Goal: Task Accomplishment & Management: Use online tool/utility

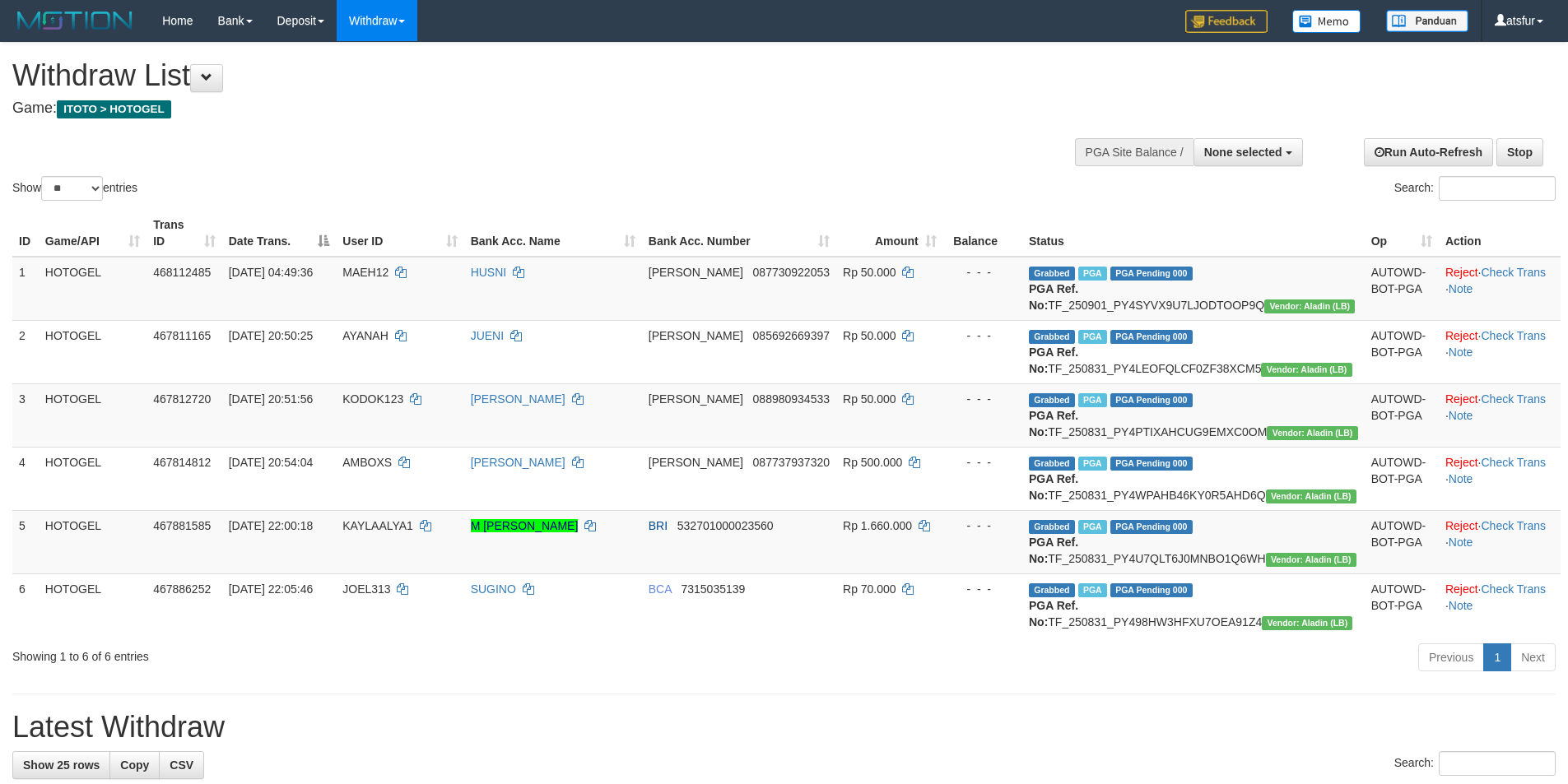
select select
select select "**"
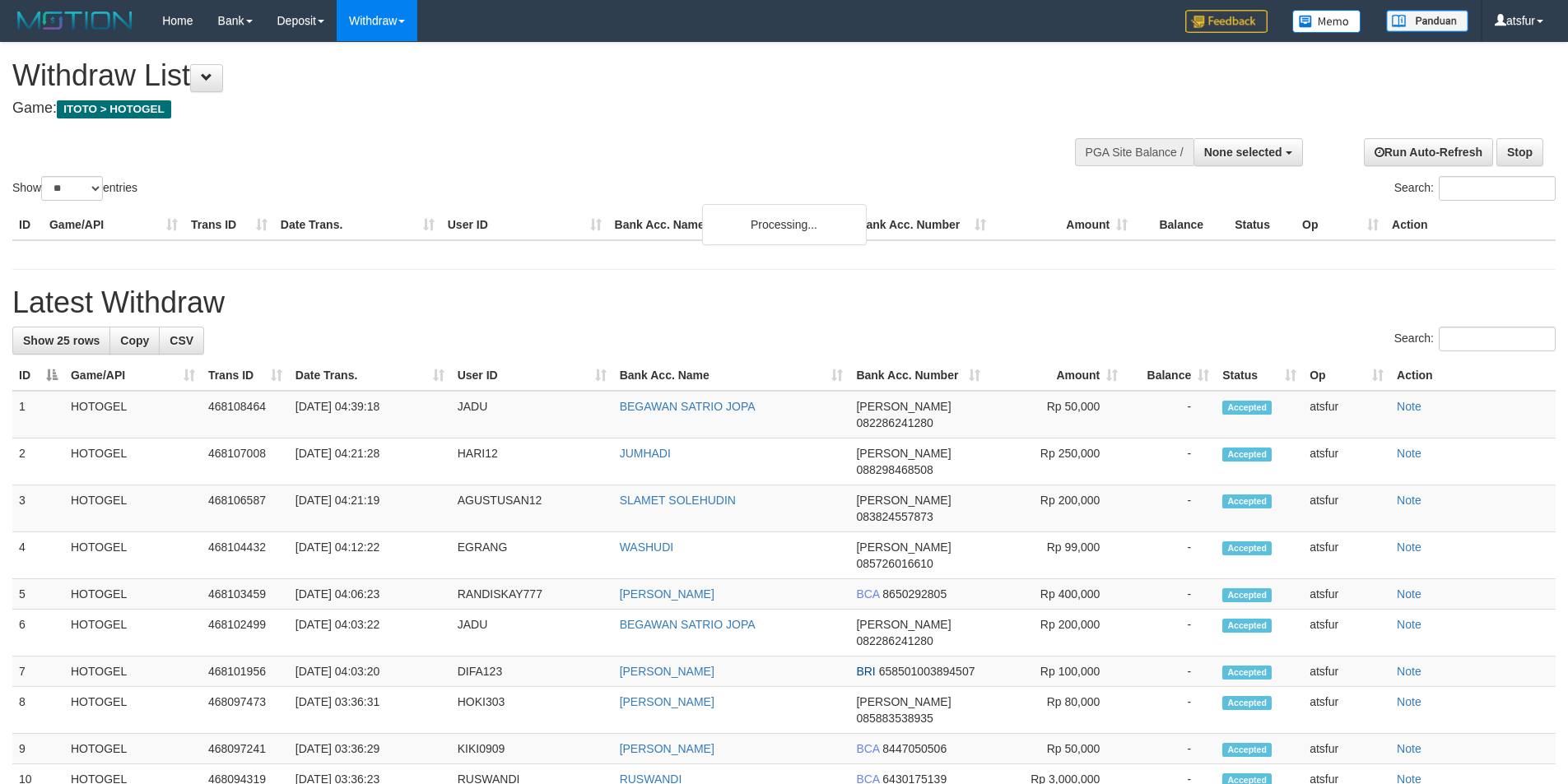
select select
select select "**"
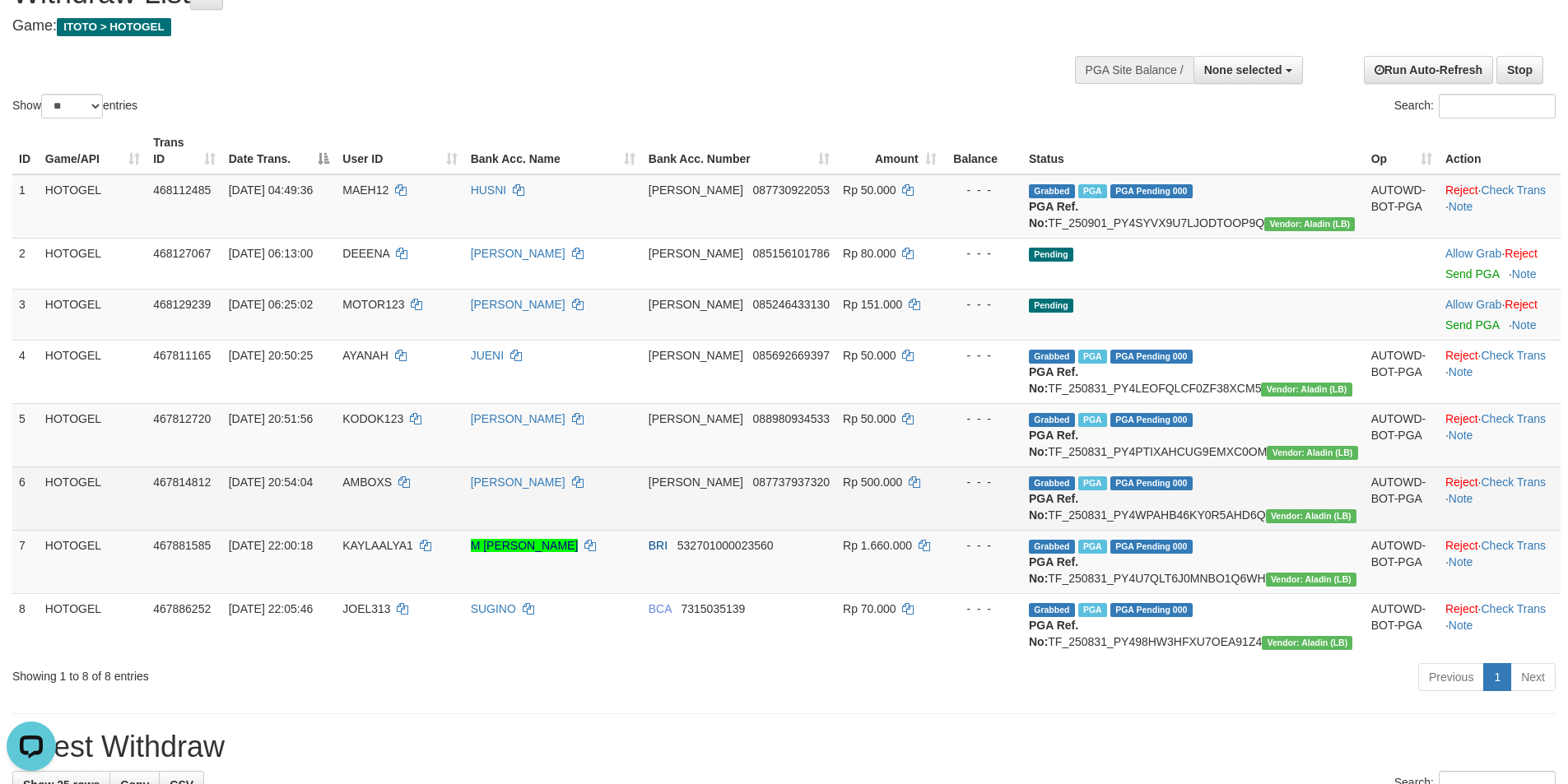
scroll to position [329, 0]
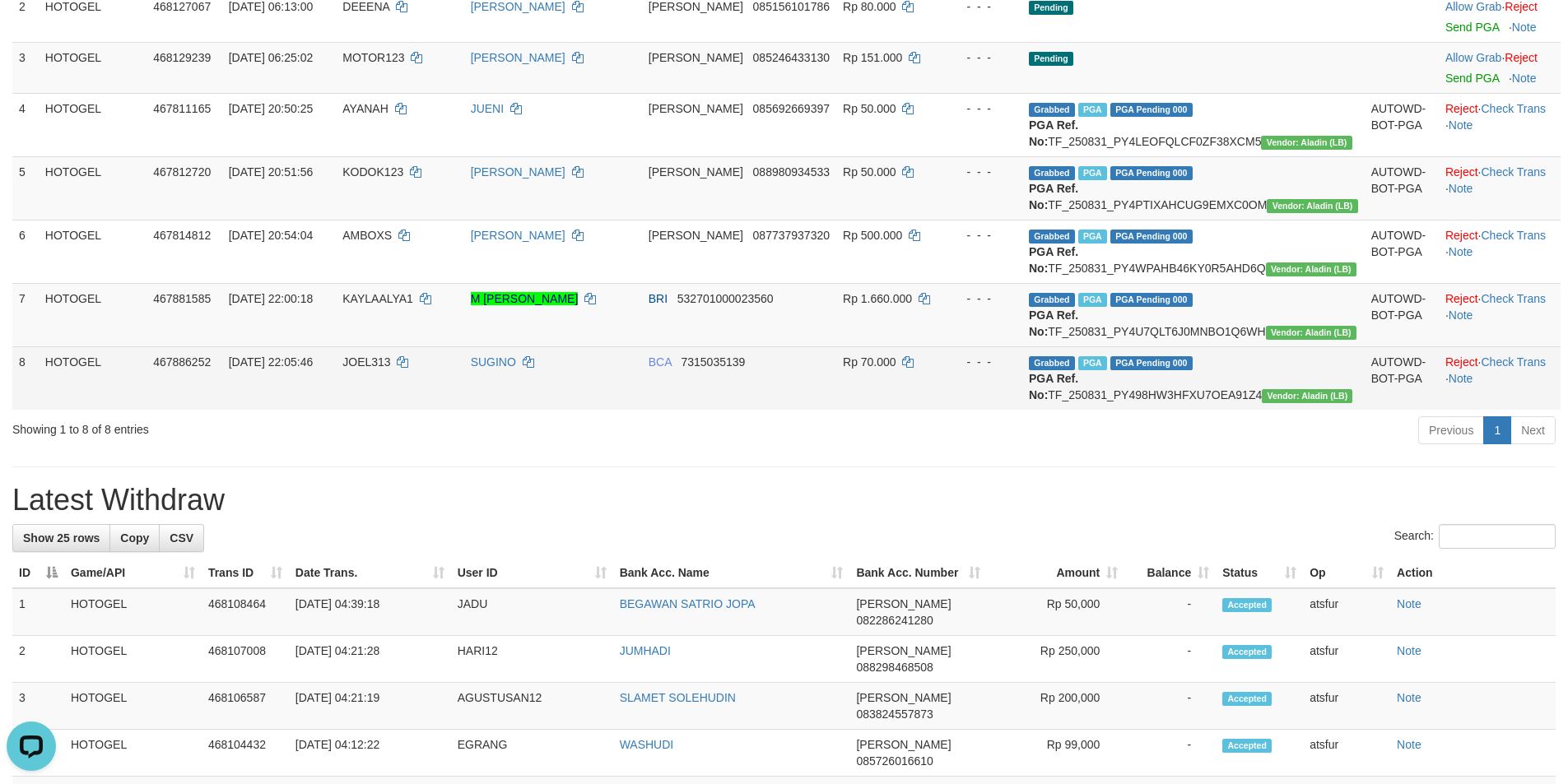
click at [1267, 410] on td "Grabbed PGA PGA Pending 000 PGA Ref. No: TF_250831_PY498HW3HFXU7OEA91Z4 Vendor:…" at bounding box center [1193, 378] width 343 height 64
copy td "TF_250831_PY498HW3HFXU7OEA91Z4"
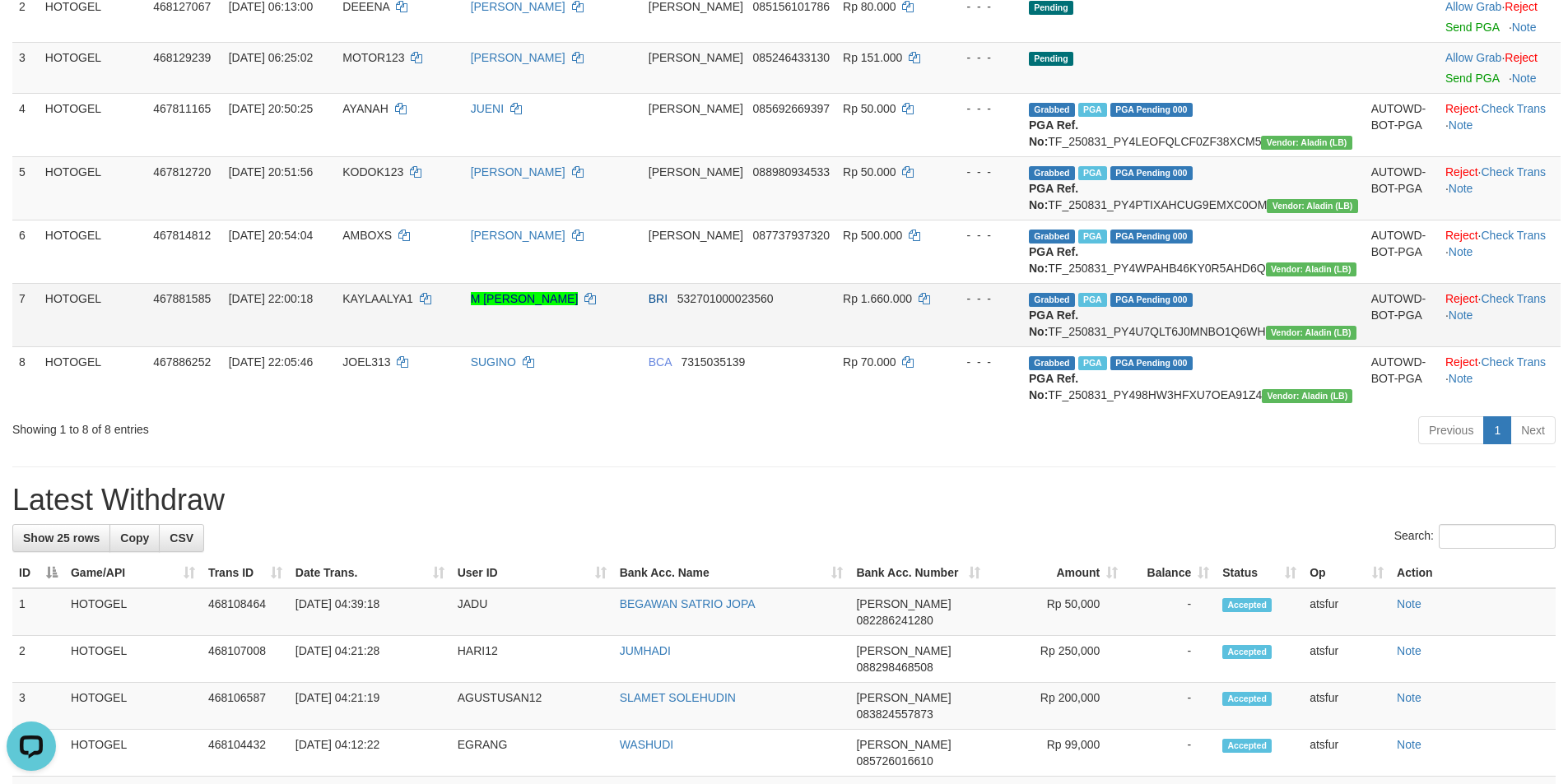
drag, startPoint x: 1314, startPoint y: 381, endPoint x: 1087, endPoint y: 383, distance: 227.0
click at [1087, 346] on tr "7 HOTOGEL 467881585 31/08/2025 22:00:18 KAYLAALYA1 M KURNIAWAN RANGKUTI BRI 532…" at bounding box center [787, 314] width 1548 height 64
click at [1022, 346] on td "- - -" at bounding box center [983, 314] width 79 height 64
drag, startPoint x: 1091, startPoint y: 377, endPoint x: 1317, endPoint y: 379, distance: 226.0
click at [1317, 346] on td "Grabbed PGA PGA Pending 000 PGA Ref. No: TF_250831_PY4U7QLT6J0MNBO1Q6WH Vendor:…" at bounding box center [1193, 314] width 343 height 64
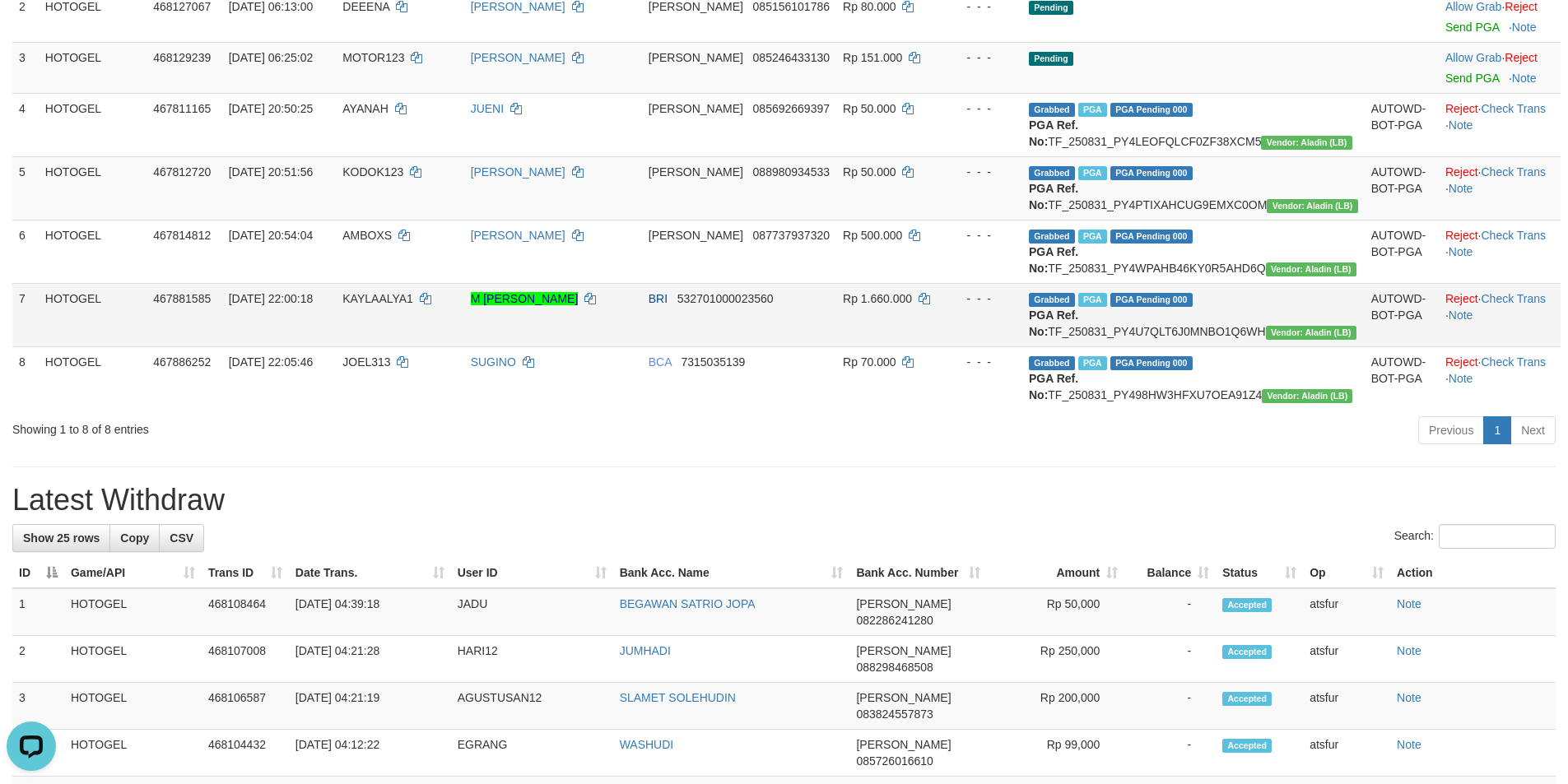
copy td "TF_250831_PY4U7QLT6J0MNBO1Q6WH"
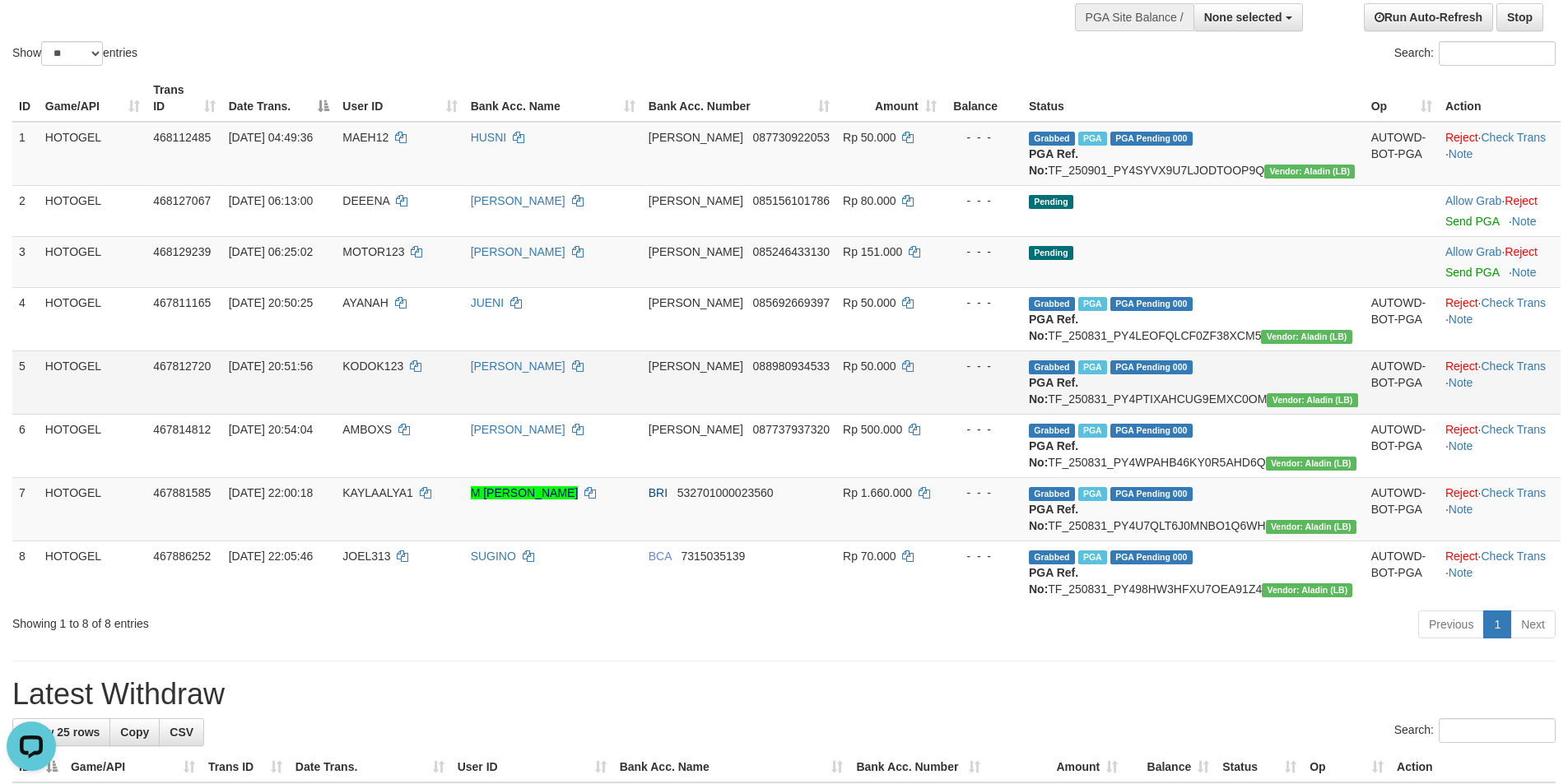
scroll to position [165, 0]
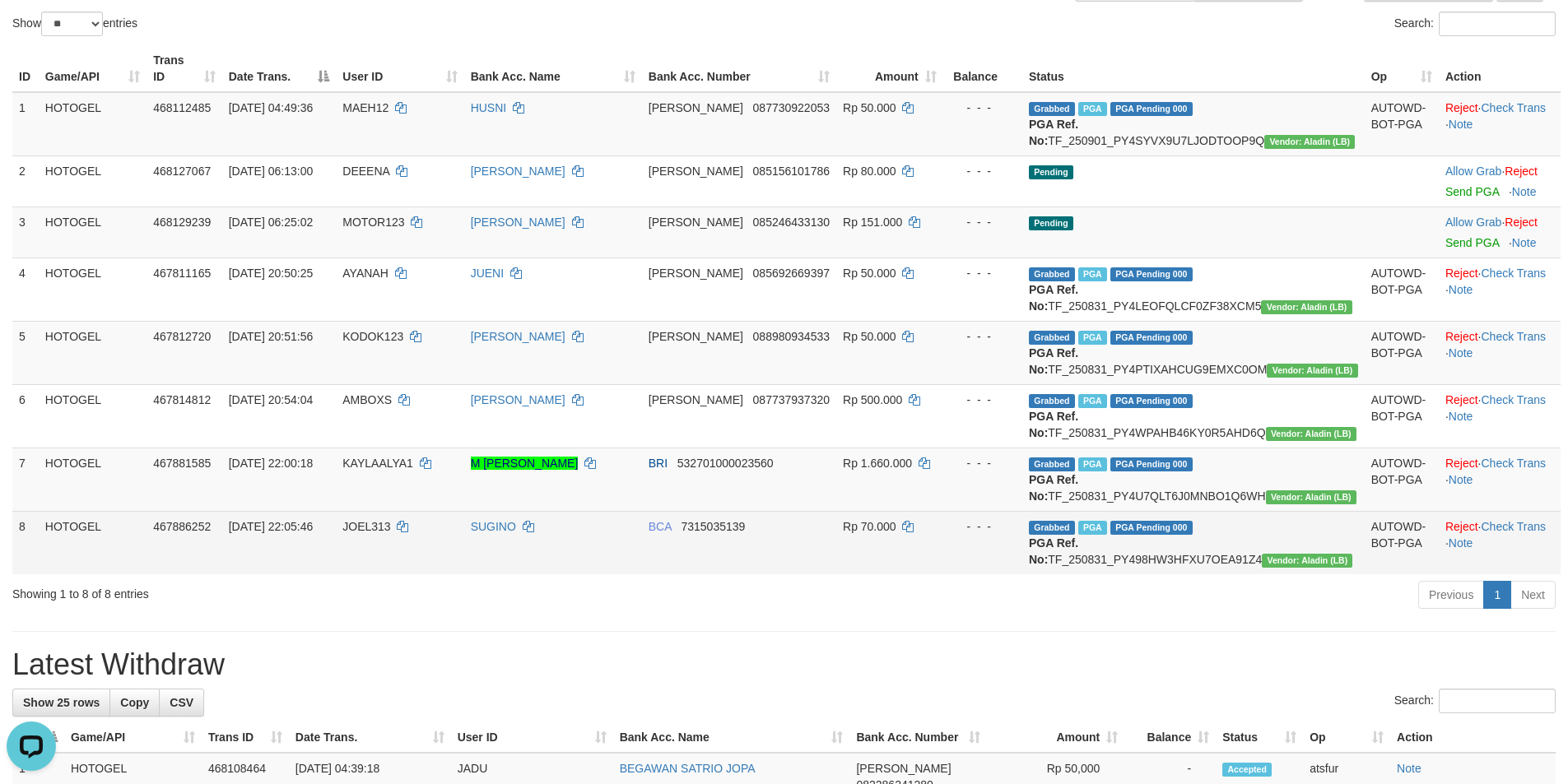
click at [1307, 575] on td "Grabbed PGA PGA Pending 000 PGA Ref. No: TF_250831_PY498HW3HFXU7OEA91Z4 Vendor:…" at bounding box center [1193, 542] width 343 height 64
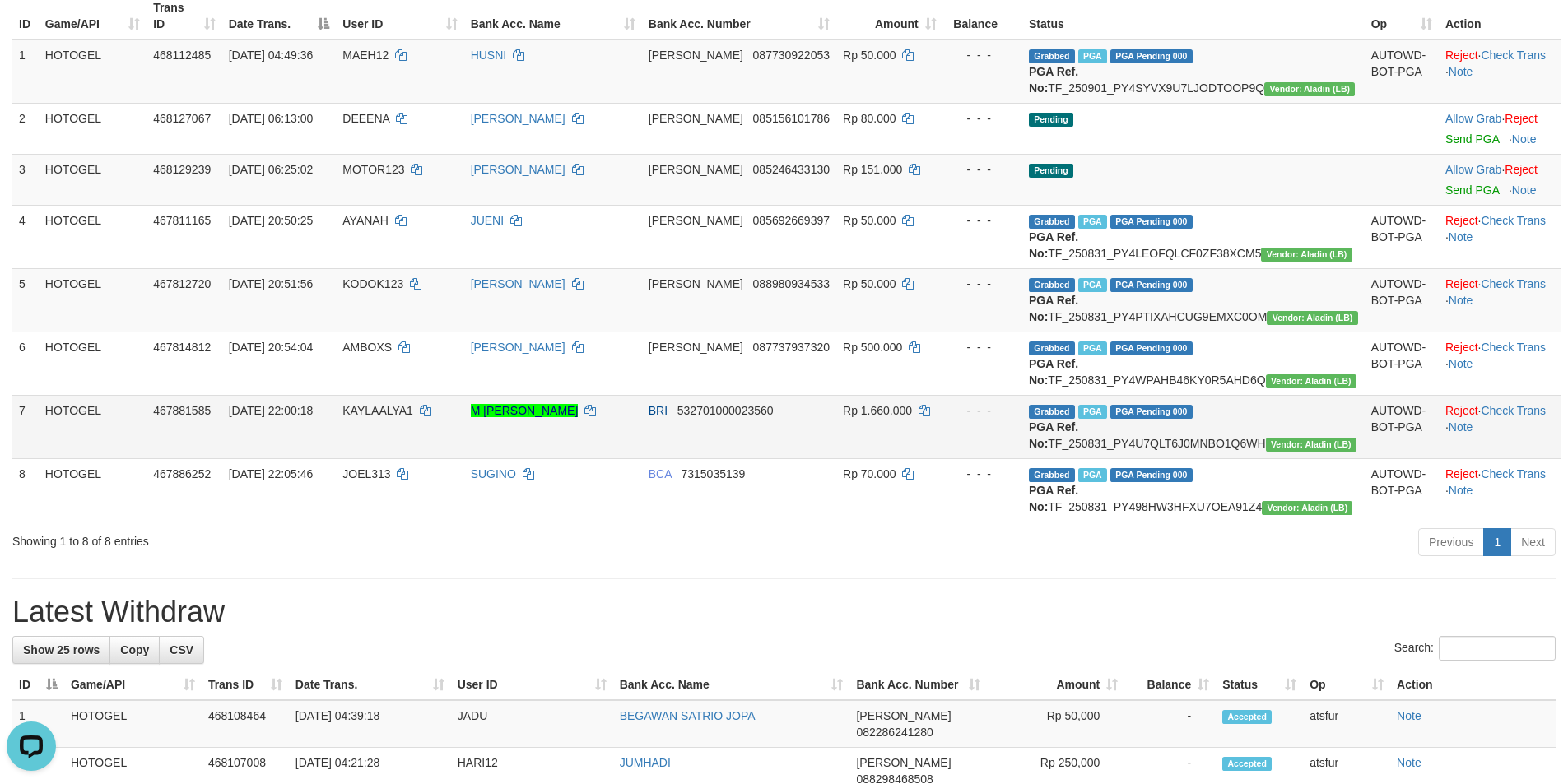
scroll to position [247, 0]
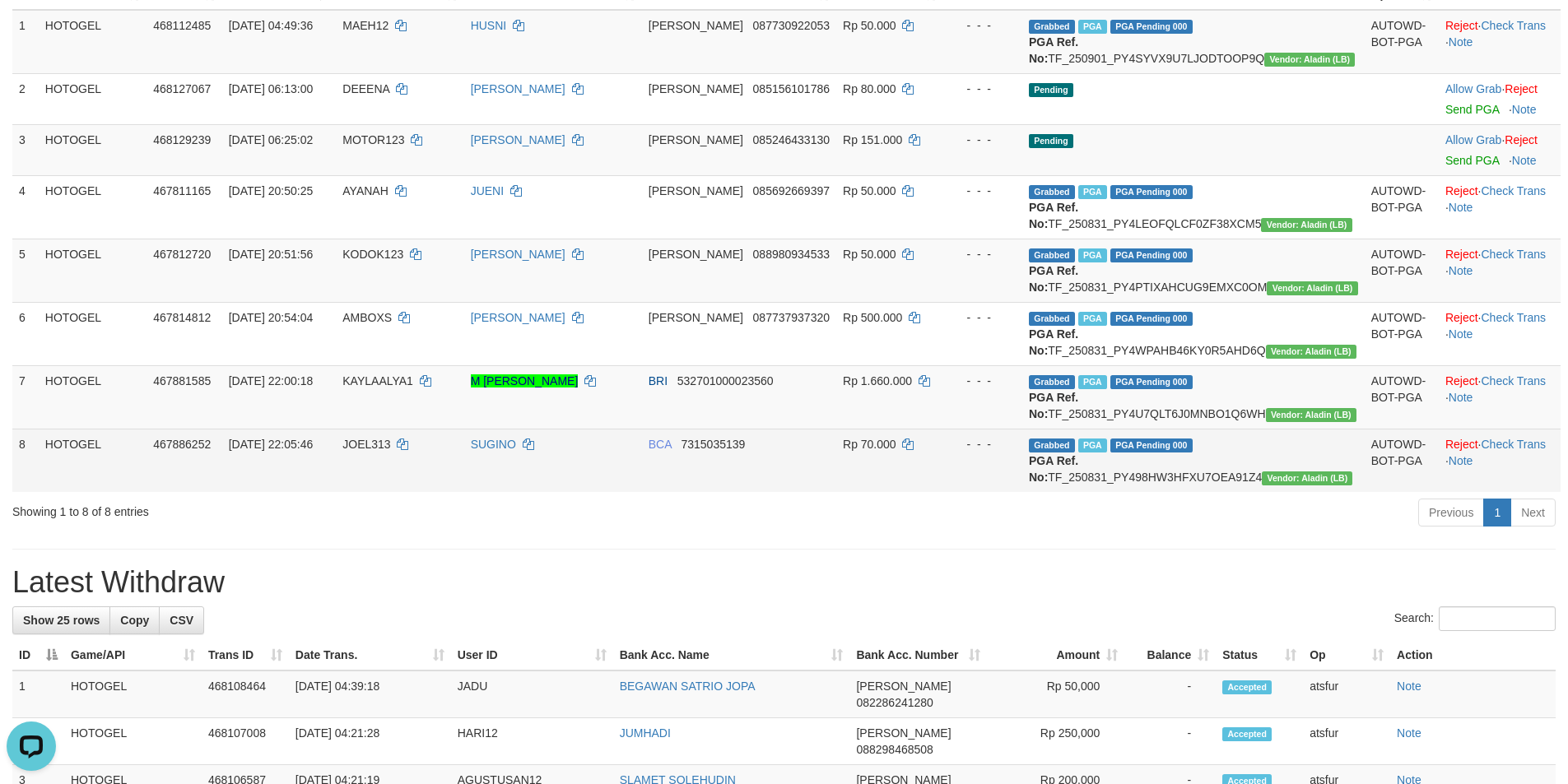
drag, startPoint x: 1317, startPoint y: 541, endPoint x: 1099, endPoint y: 535, distance: 218.1
click at [1099, 492] on td "Grabbed PGA PGA Pending 000 PGA Ref. No: TF_250831_PY498HW3HFXU7OEA91Z4 Vendor:…" at bounding box center [1193, 460] width 343 height 64
copy td "TF_250831_PY498HW3HFXU7OEA91Z4"
click at [390, 451] on span "JOEL313" at bounding box center [366, 444] width 47 height 13
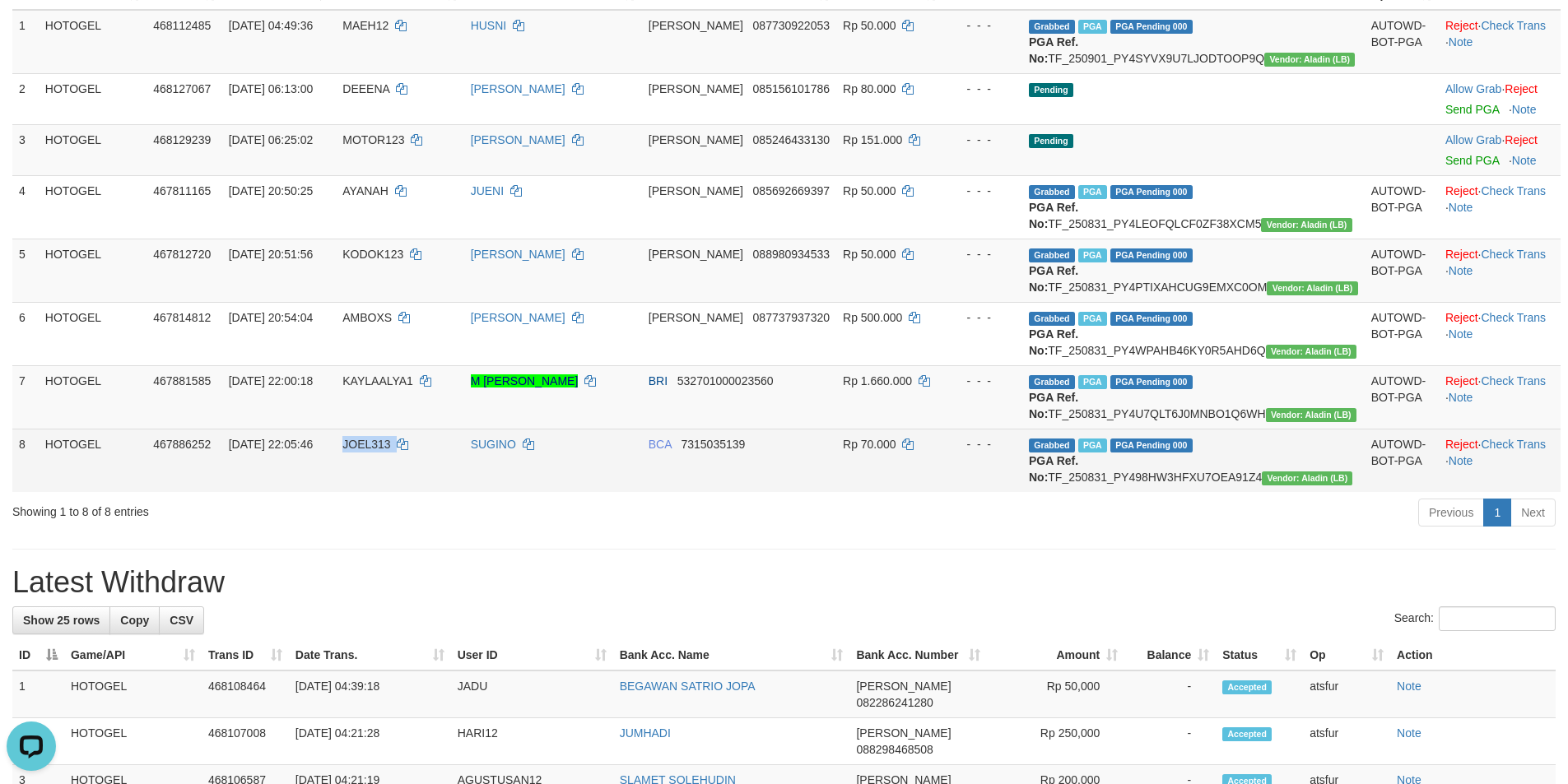
copy td "JOEL313"
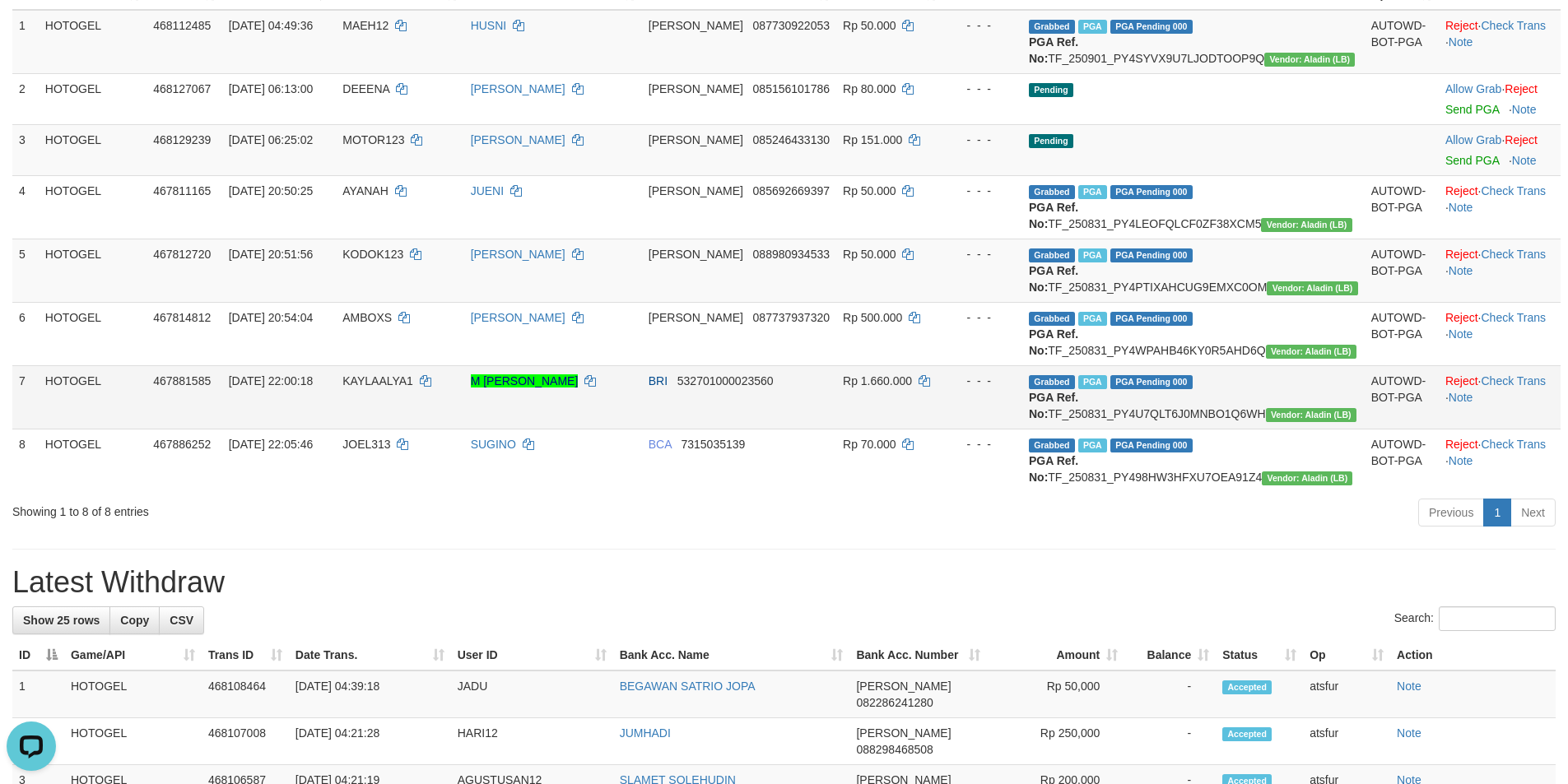
click at [413, 388] on span "KAYLAALYA1" at bounding box center [378, 380] width 71 height 13
drag, startPoint x: 1097, startPoint y: 463, endPoint x: 1321, endPoint y: 463, distance: 224.0
click at [1321, 429] on td "Grabbed PGA PGA Pending 000 PGA Ref. No: TF_250831_PY4U7QLT6J0MNBO1Q6WH Vendor:…" at bounding box center [1193, 396] width 343 height 64
copy td "TF_250831_PY4U7QLT6J0MNBO1Q6WH"
click at [413, 388] on span "KAYLAALYA1" at bounding box center [378, 380] width 71 height 13
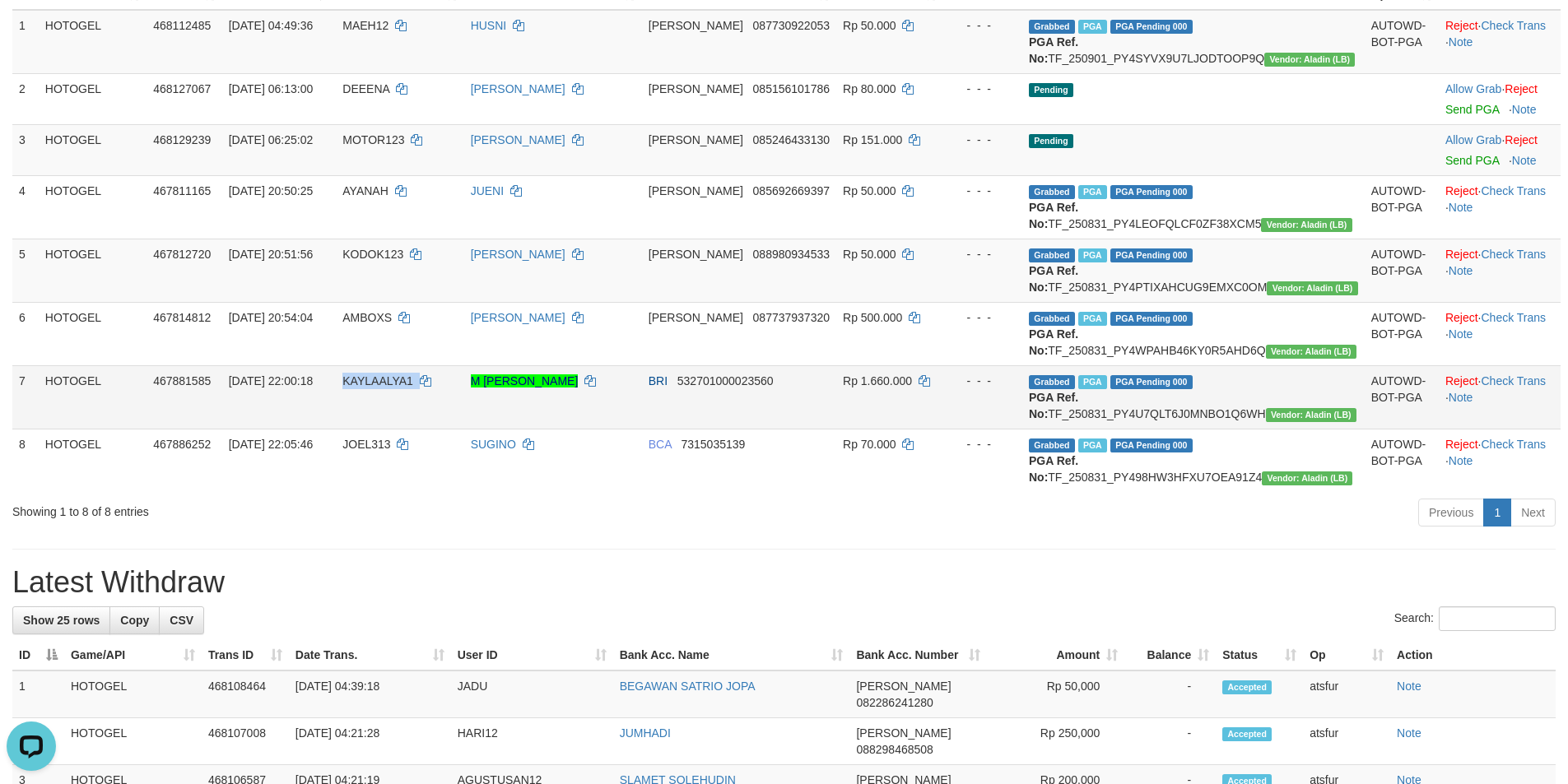
click at [413, 388] on span "KAYLAALYA1" at bounding box center [378, 380] width 71 height 13
copy td "KAYLAALYA1"
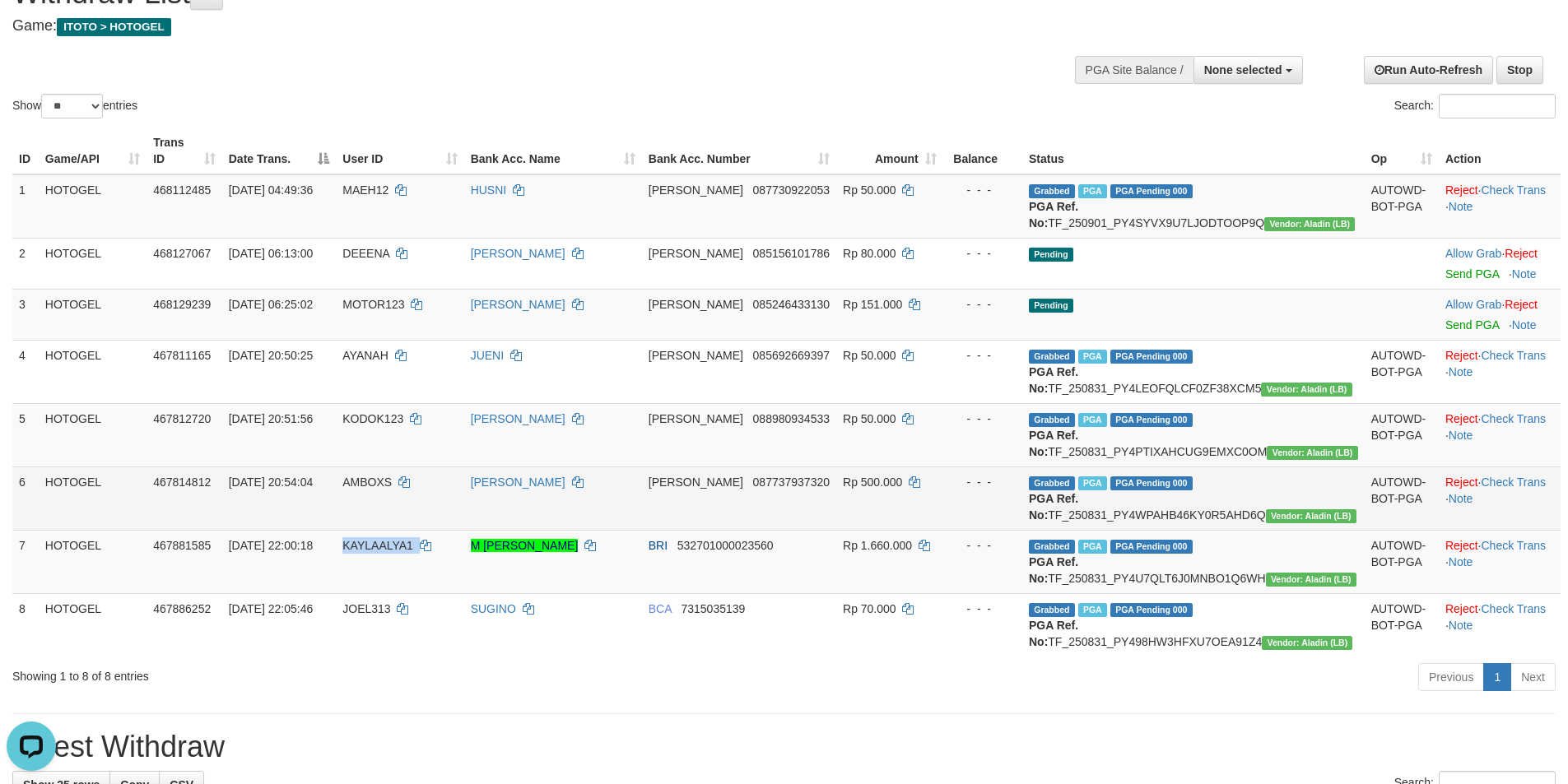
scroll to position [0, 0]
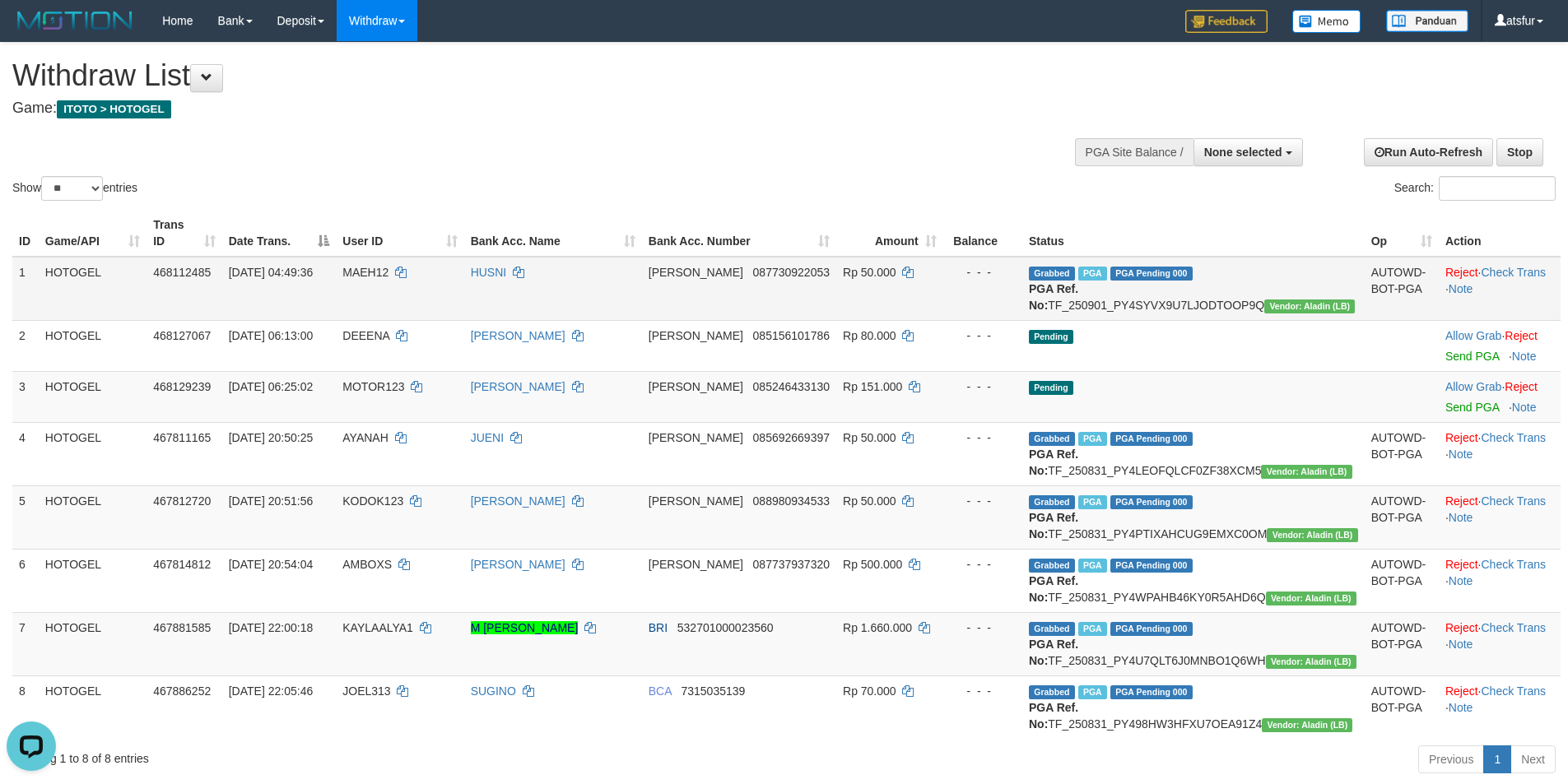
click at [1205, 285] on td "Grabbed PGA PGA Pending 000 PGA Ref. No: TF_250901_PY4SYVX9U7LJODTOOP9Q Vendor:…" at bounding box center [1193, 289] width 343 height 64
copy td "TF_250901_PY4SYVX9U7LJODTOOP9Q"
click at [1205, 285] on td "Grabbed PGA PGA Pending 000 PGA Ref. No: TF_250901_PY4SYVX9U7LJODTOOP9Q Vendor:…" at bounding box center [1193, 289] width 343 height 64
copy td "PGA Ref. No: TF_250901_PY4SYVX9U7LJODTOOP9Q Vendor: Aladin (LB)"
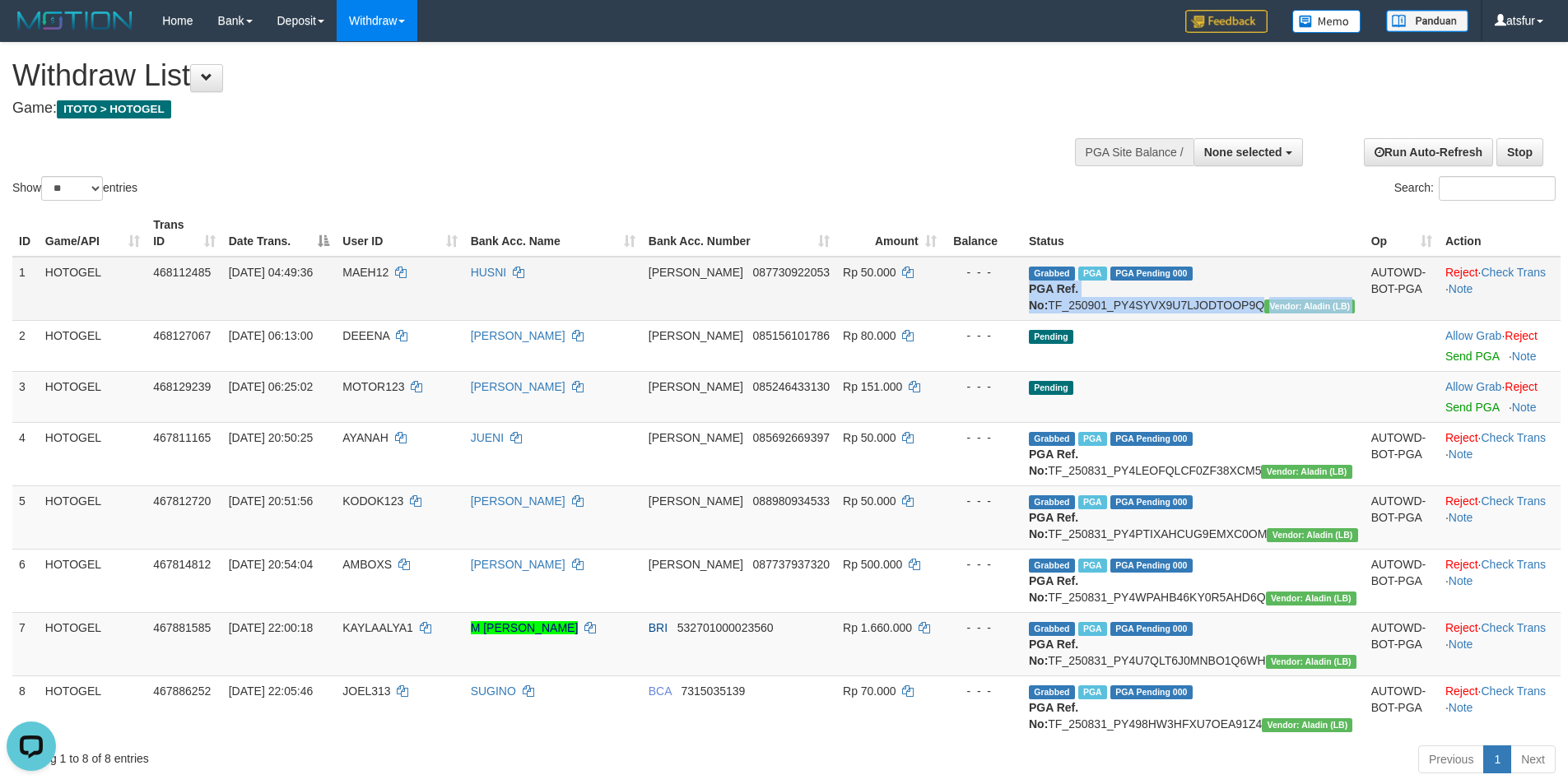
click at [1266, 276] on td "Grabbed PGA PGA Pending 000 PGA Ref. No: TF_250901_PY4SYVX9U7LJODTOOP9Q Vendor:…" at bounding box center [1193, 289] width 343 height 64
drag, startPoint x: 1331, startPoint y: 291, endPoint x: 1099, endPoint y: 285, distance: 232.1
click at [1099, 285] on td "Grabbed PGA PGA Pending 000 PGA Ref. No: TF_250901_PY4SYVX9U7LJODTOOP9Q Vendor:…" at bounding box center [1193, 289] width 343 height 64
copy td "TF_250901_PY4SYVX9U7LJODTOOP9Q"
click at [388, 266] on span "MAEH12" at bounding box center [365, 272] width 46 height 13
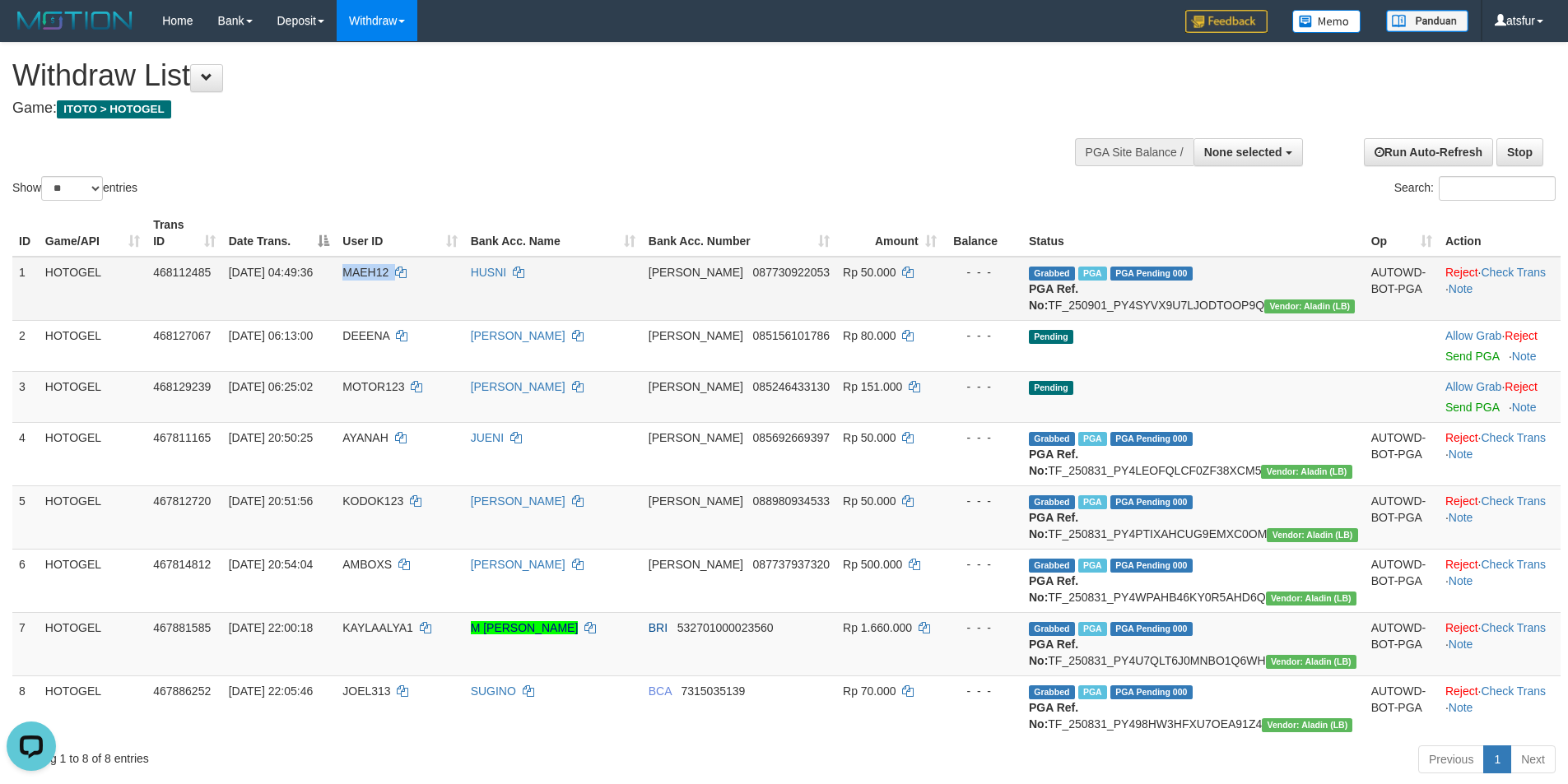
click at [388, 266] on span "MAEH12" at bounding box center [365, 272] width 46 height 13
copy td "MAEH12"
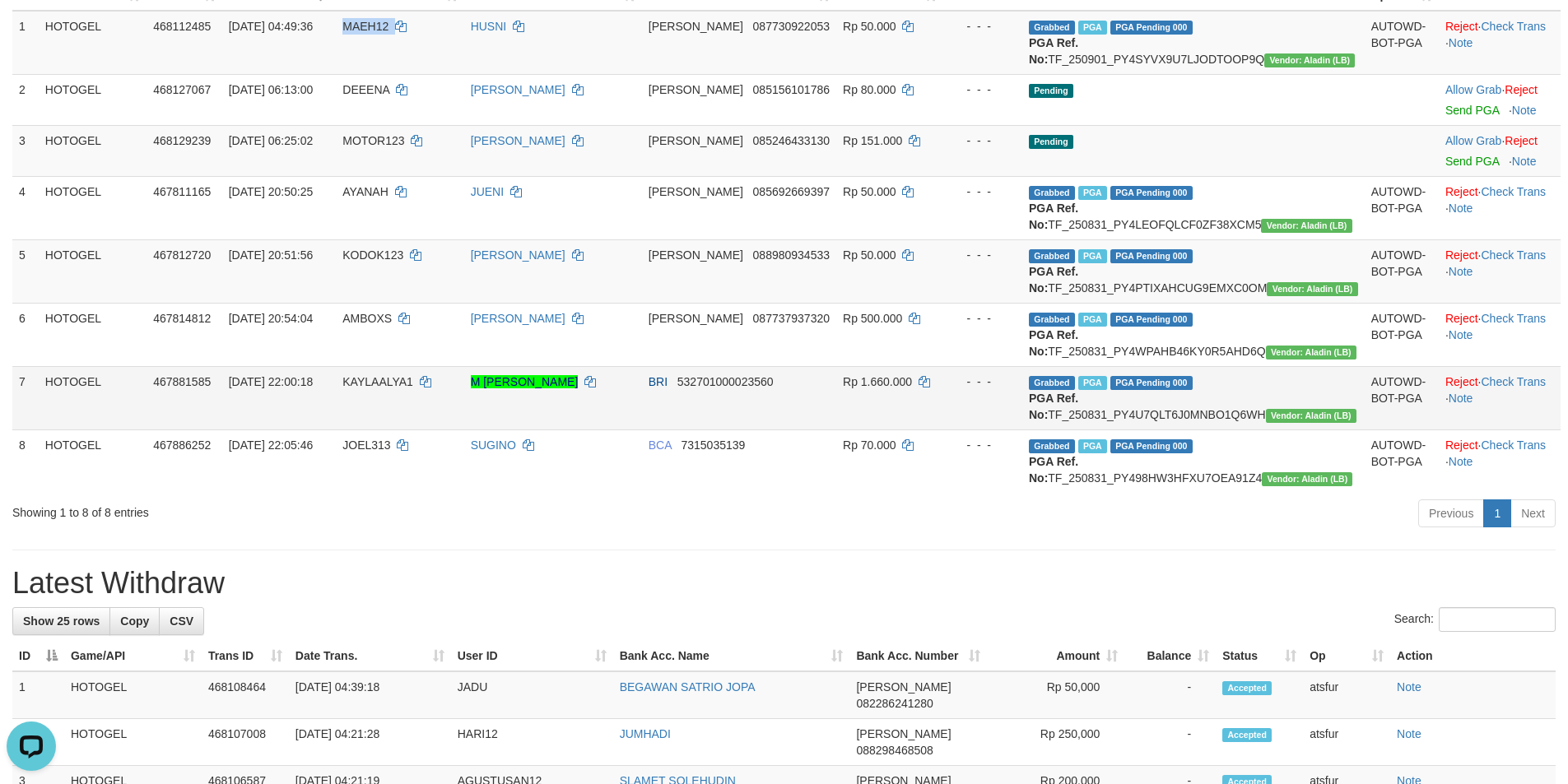
scroll to position [247, 0]
drag, startPoint x: 1322, startPoint y: 461, endPoint x: 1093, endPoint y: 464, distance: 229.0
click at [1093, 429] on td "Grabbed PGA PGA Pending 000 PGA Ref. No: TF_250831_PY4U7QLT6J0MNBO1Q6WH Vendor:…" at bounding box center [1193, 396] width 343 height 64
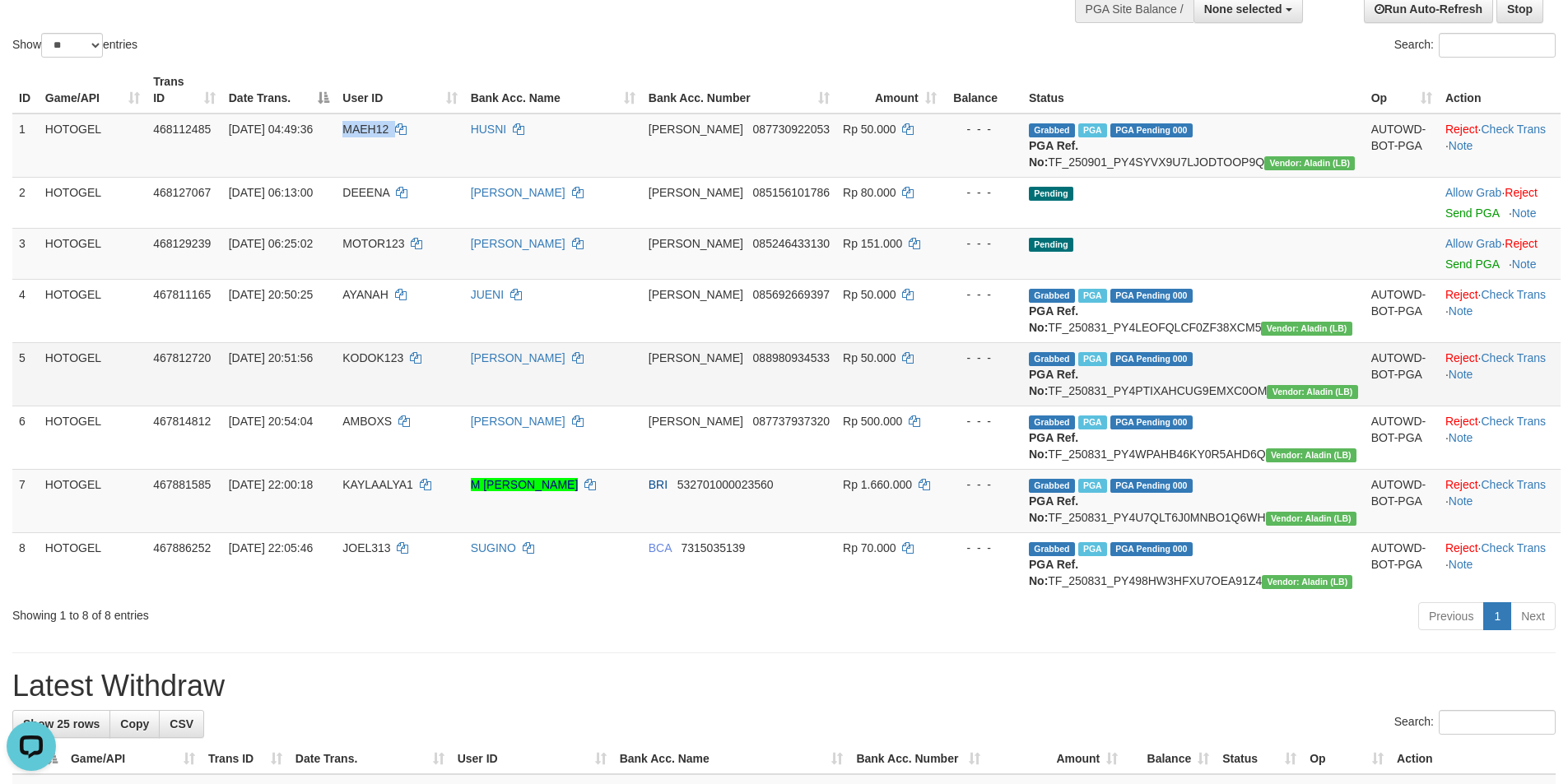
scroll to position [0, 0]
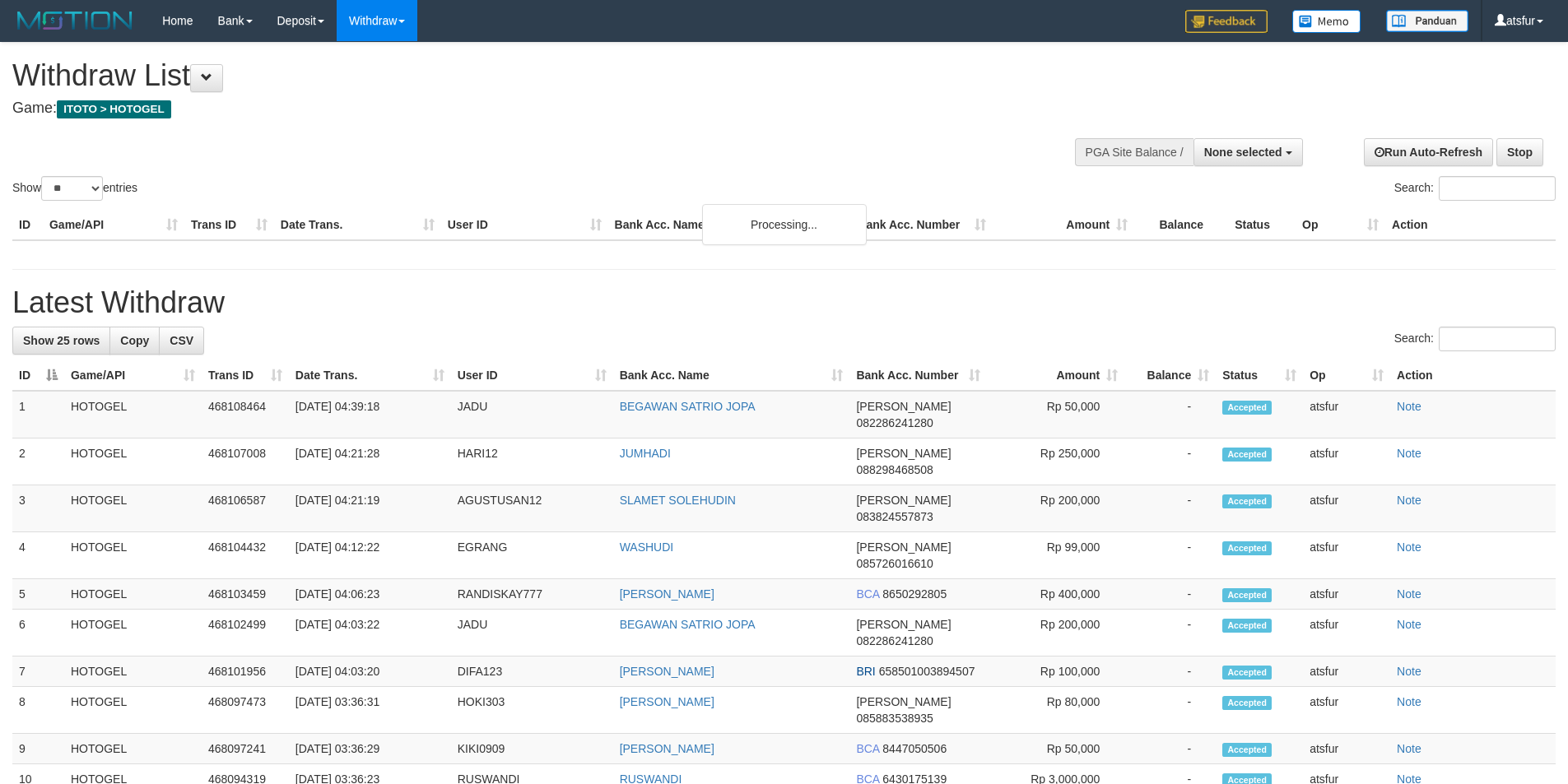
select select
select select "**"
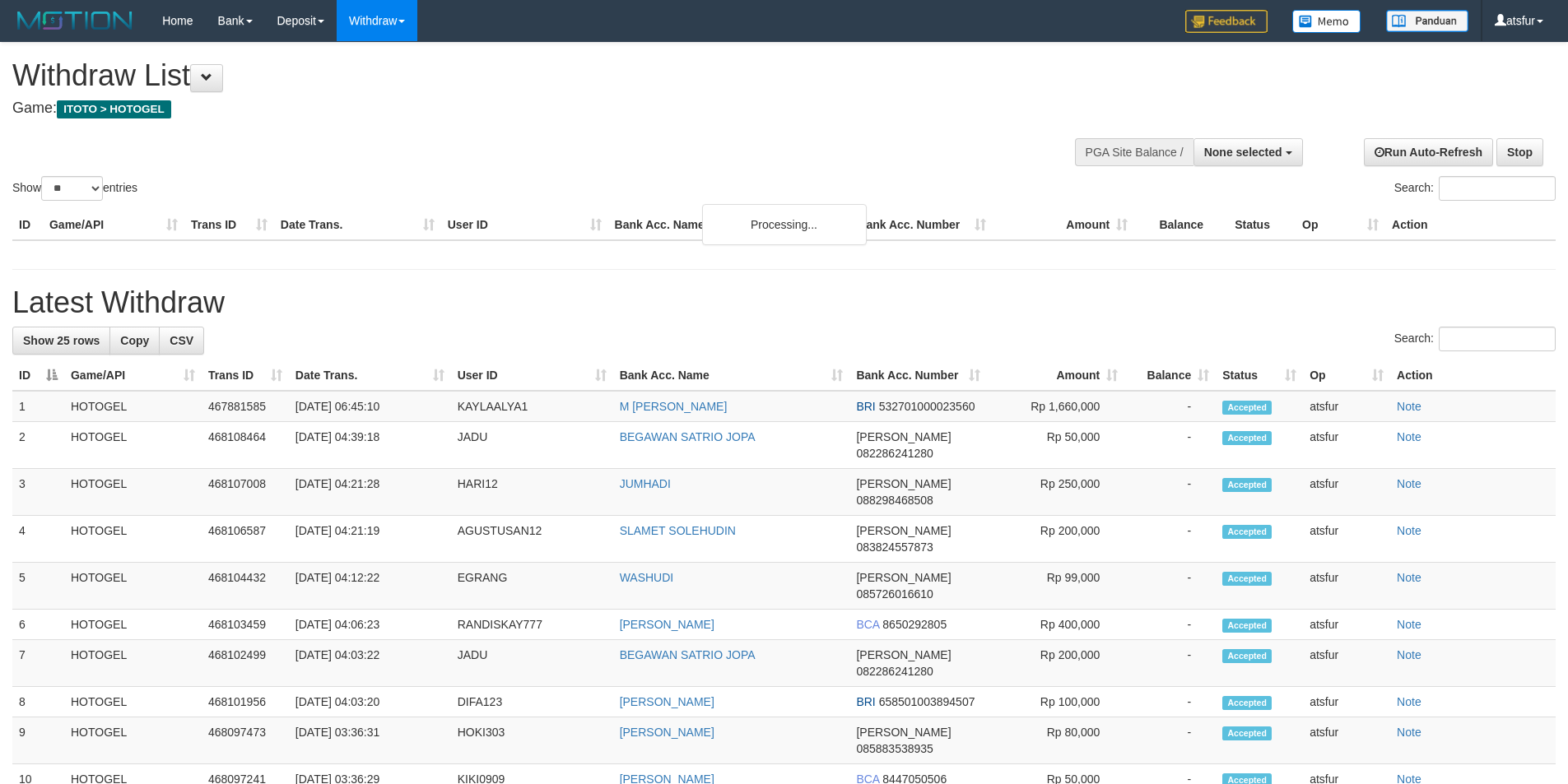
select select
select select "**"
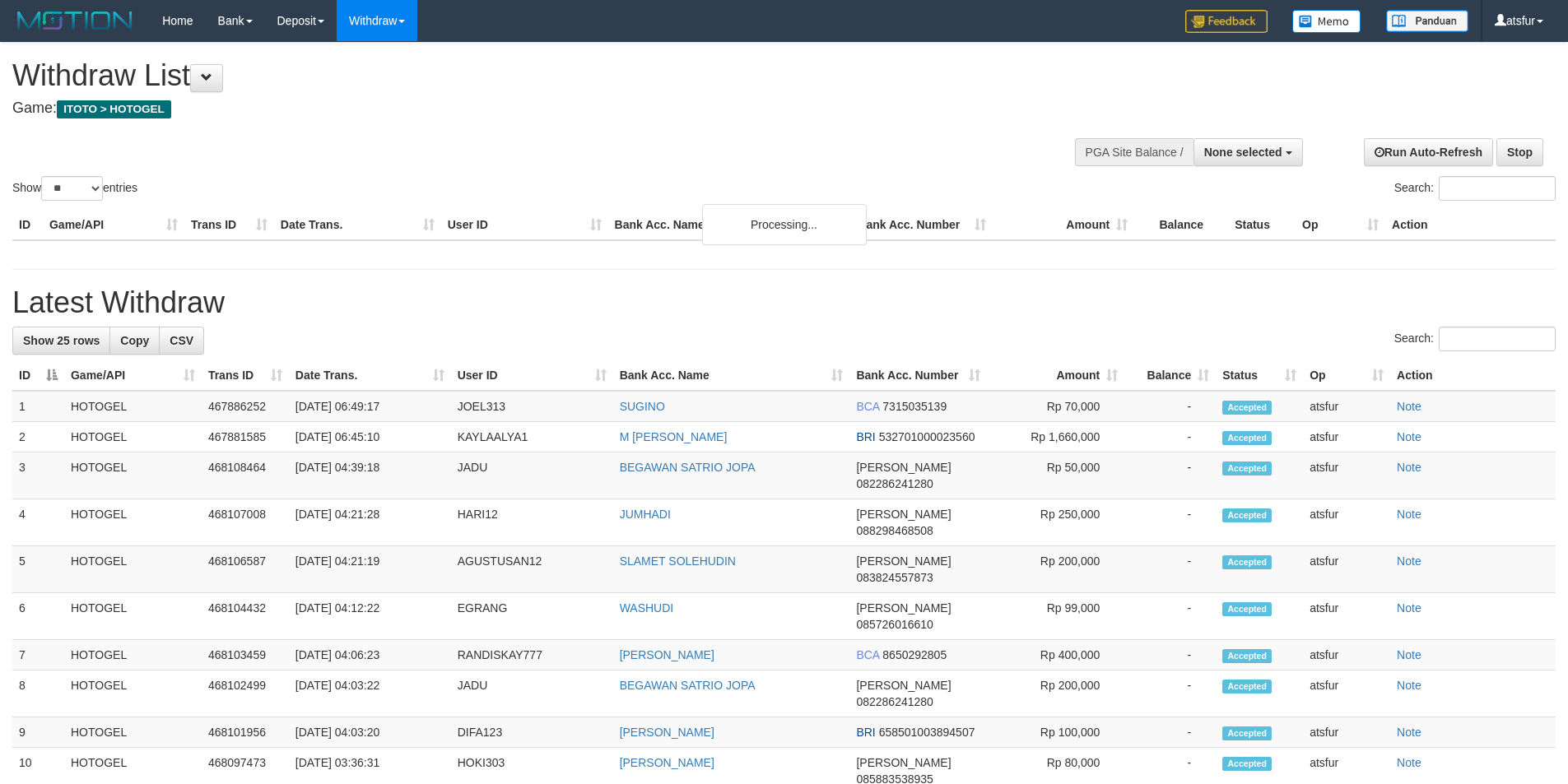
select select
select select "**"
select select
select select "**"
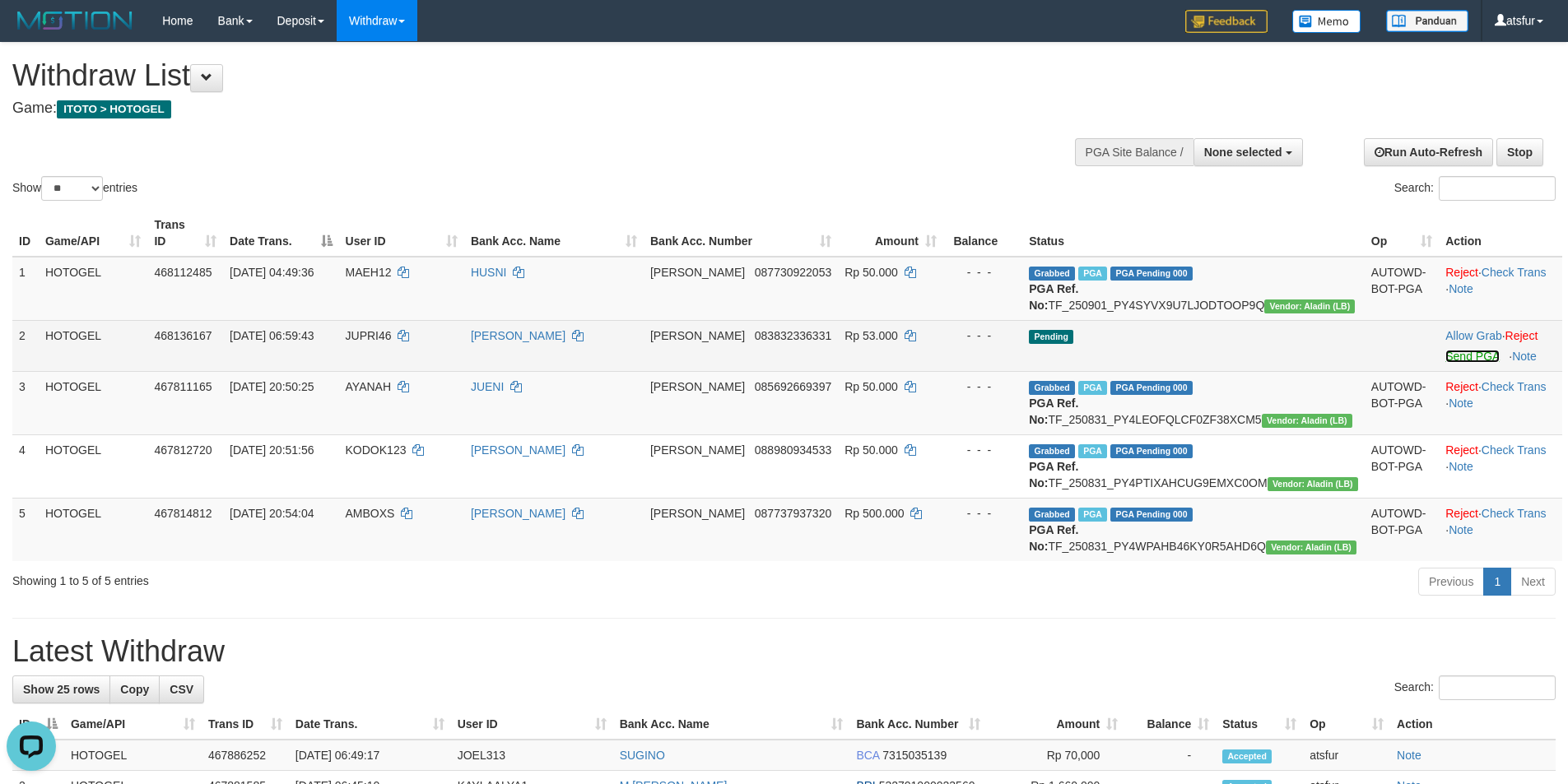
click at [1450, 356] on link "Send PGA" at bounding box center [1472, 356] width 54 height 13
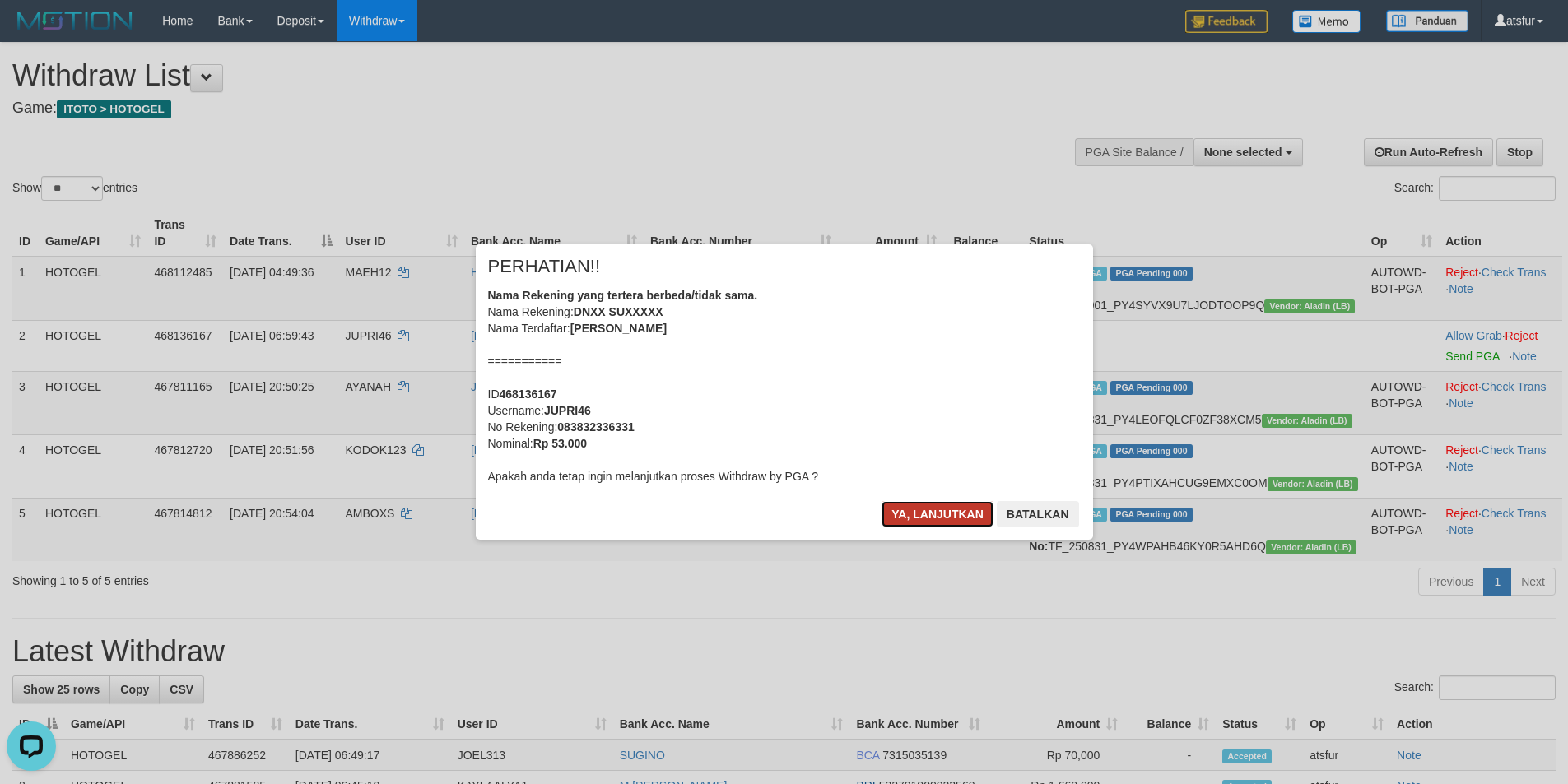
click at [925, 510] on button "Ya, lanjutkan" at bounding box center [937, 514] width 112 height 26
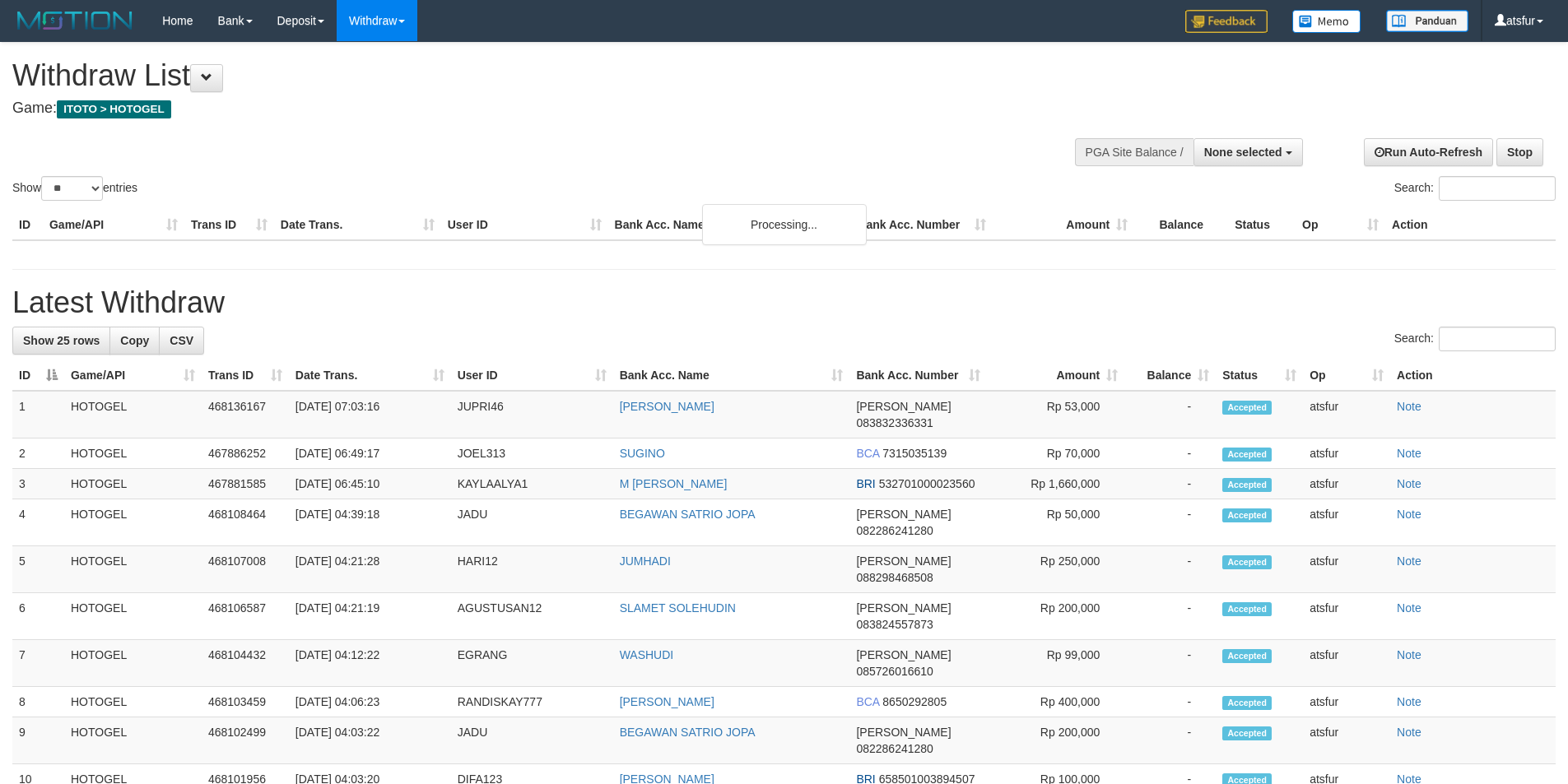
select select
select select "**"
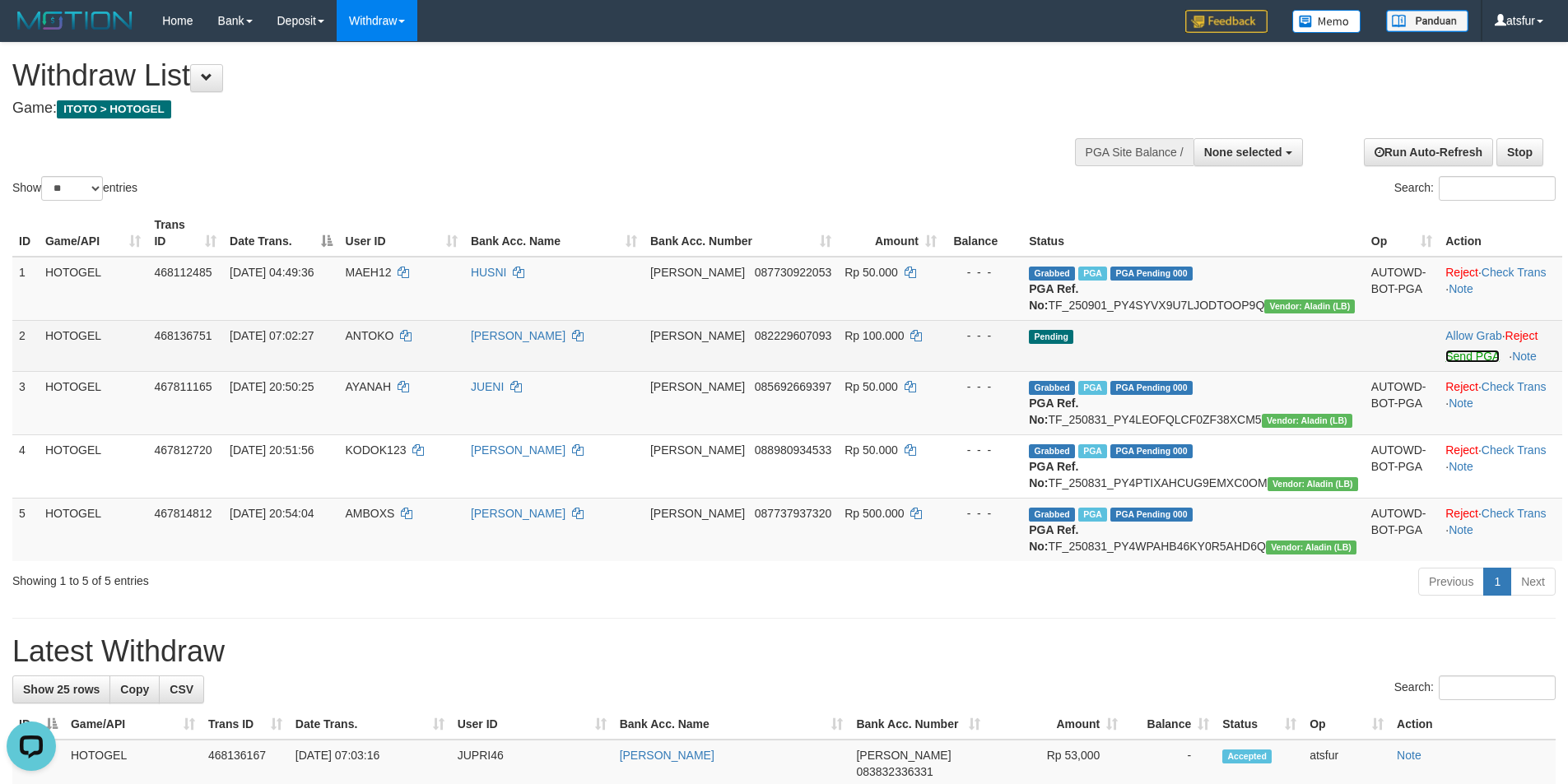
click at [1461, 355] on link "Send PGA" at bounding box center [1472, 356] width 54 height 13
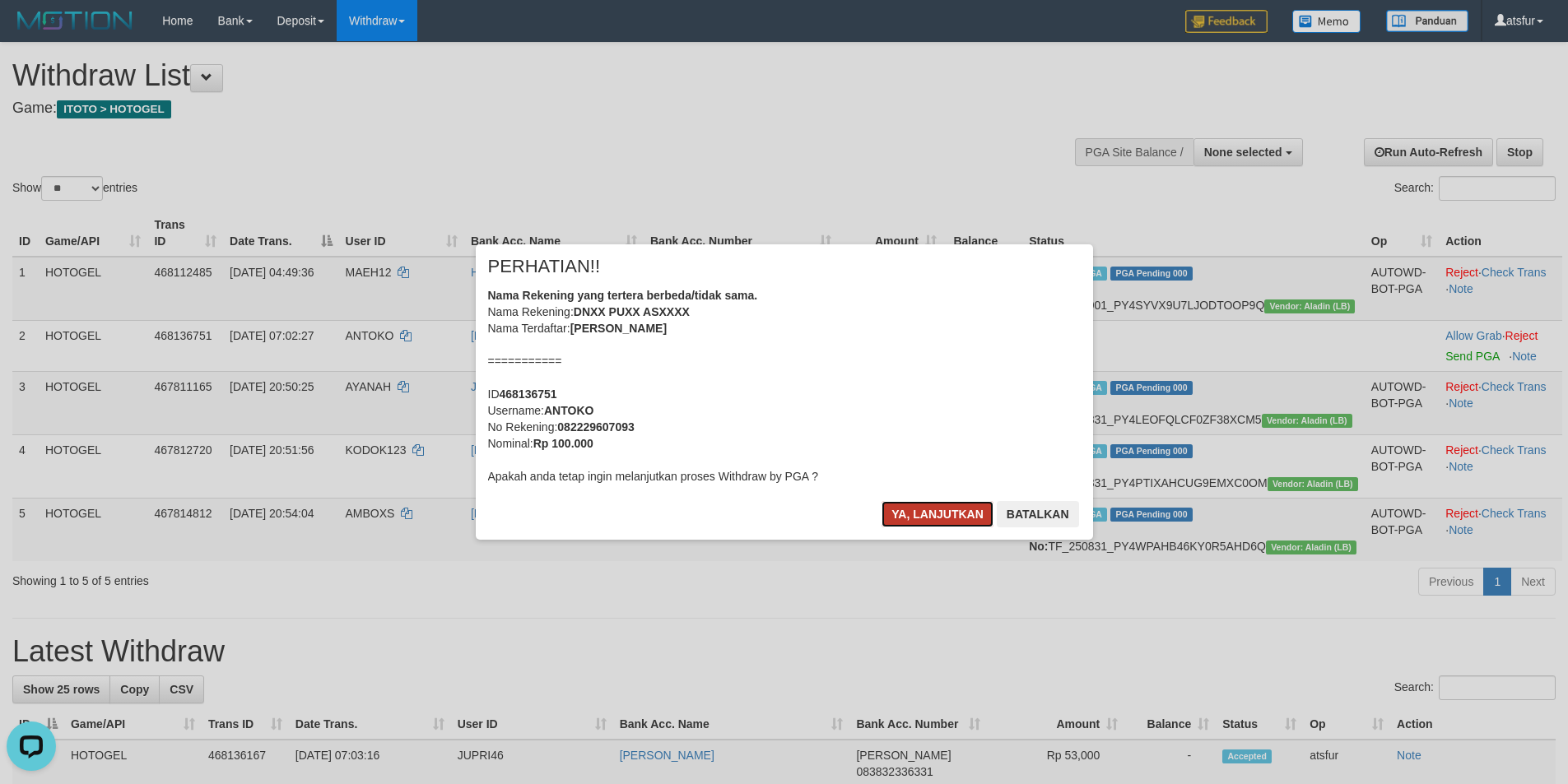
click at [946, 508] on button "Ya, lanjutkan" at bounding box center [937, 514] width 112 height 26
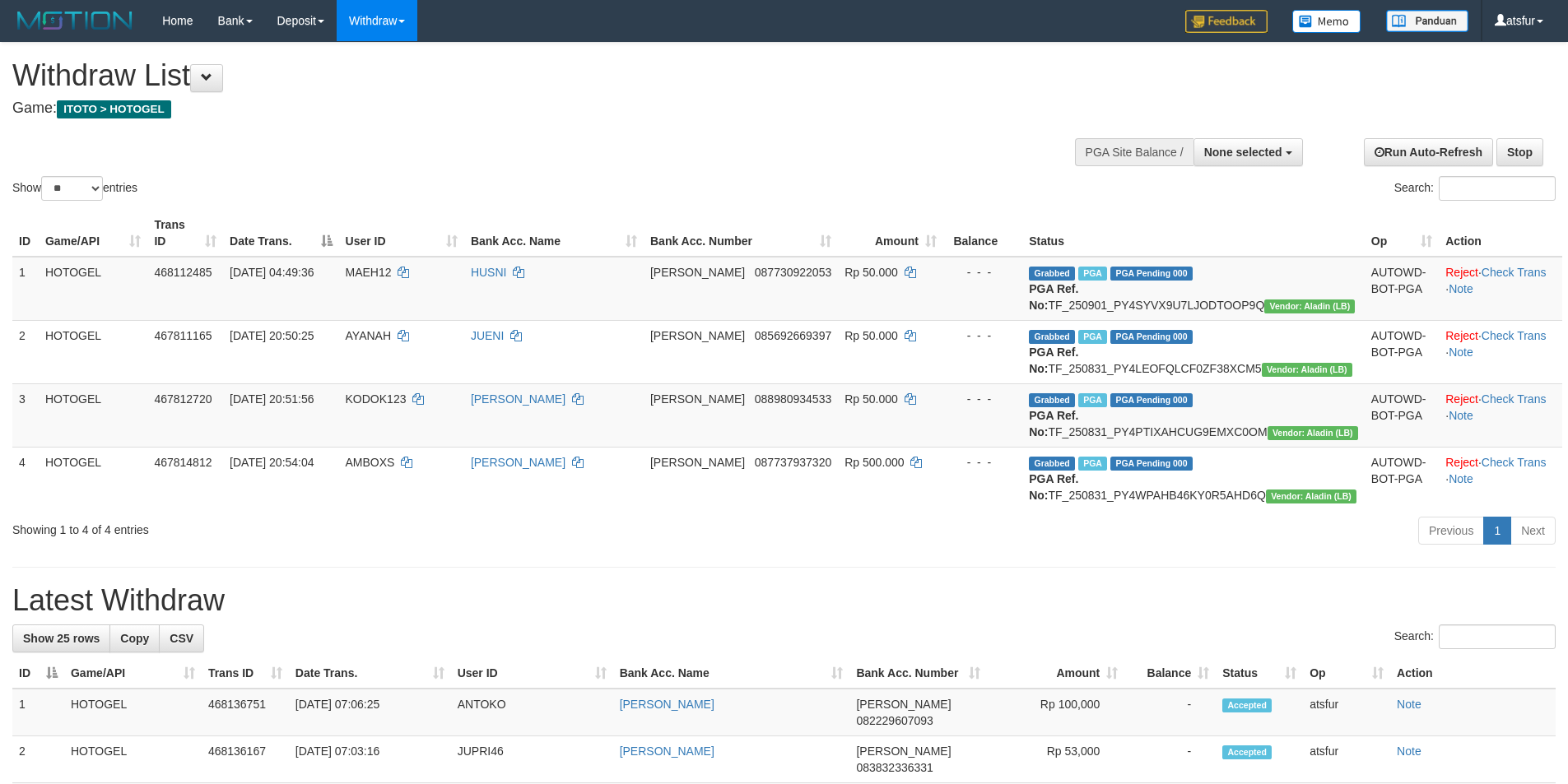
select select
select select "**"
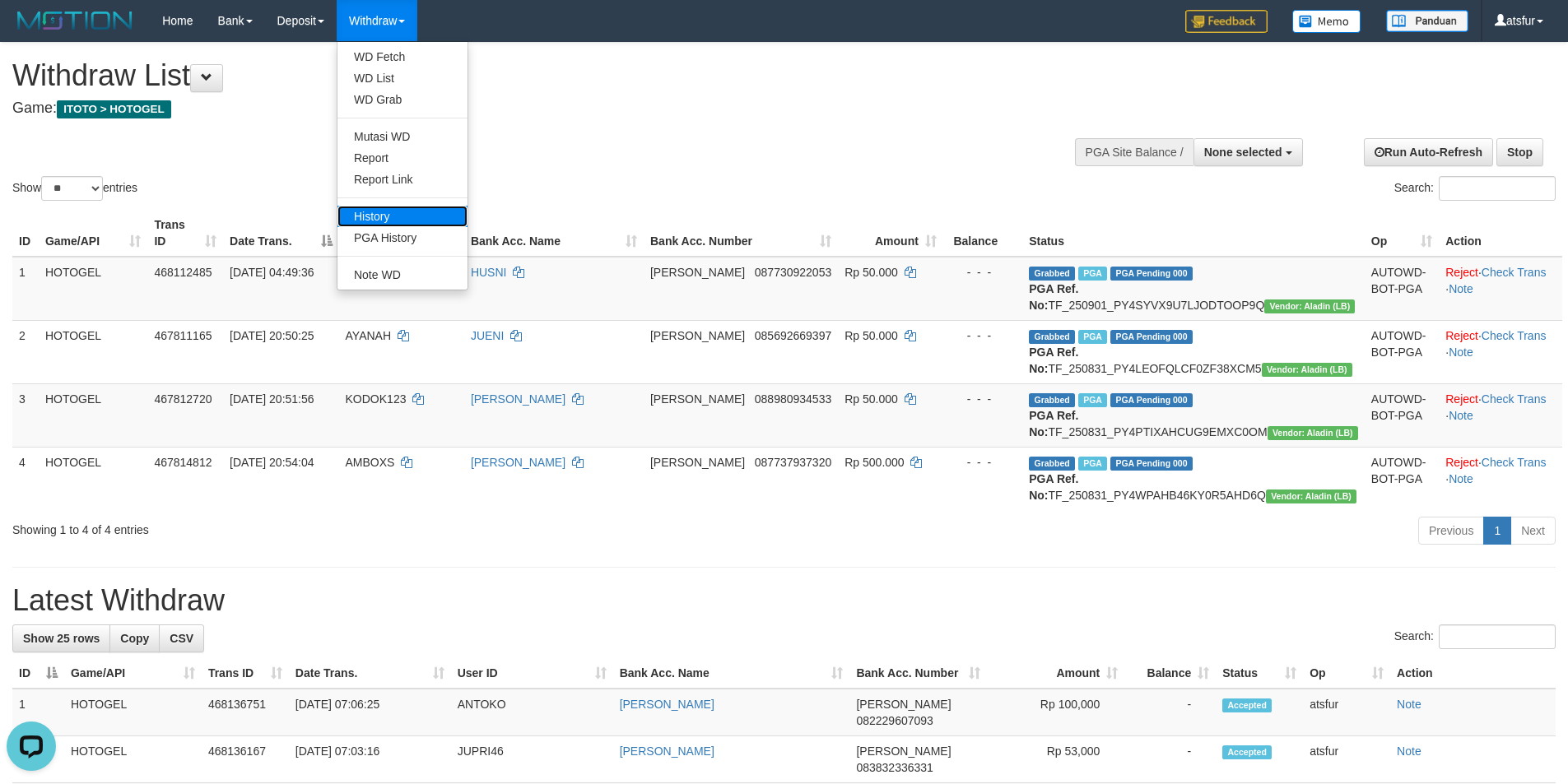
click at [387, 210] on link "History" at bounding box center [402, 217] width 130 height 21
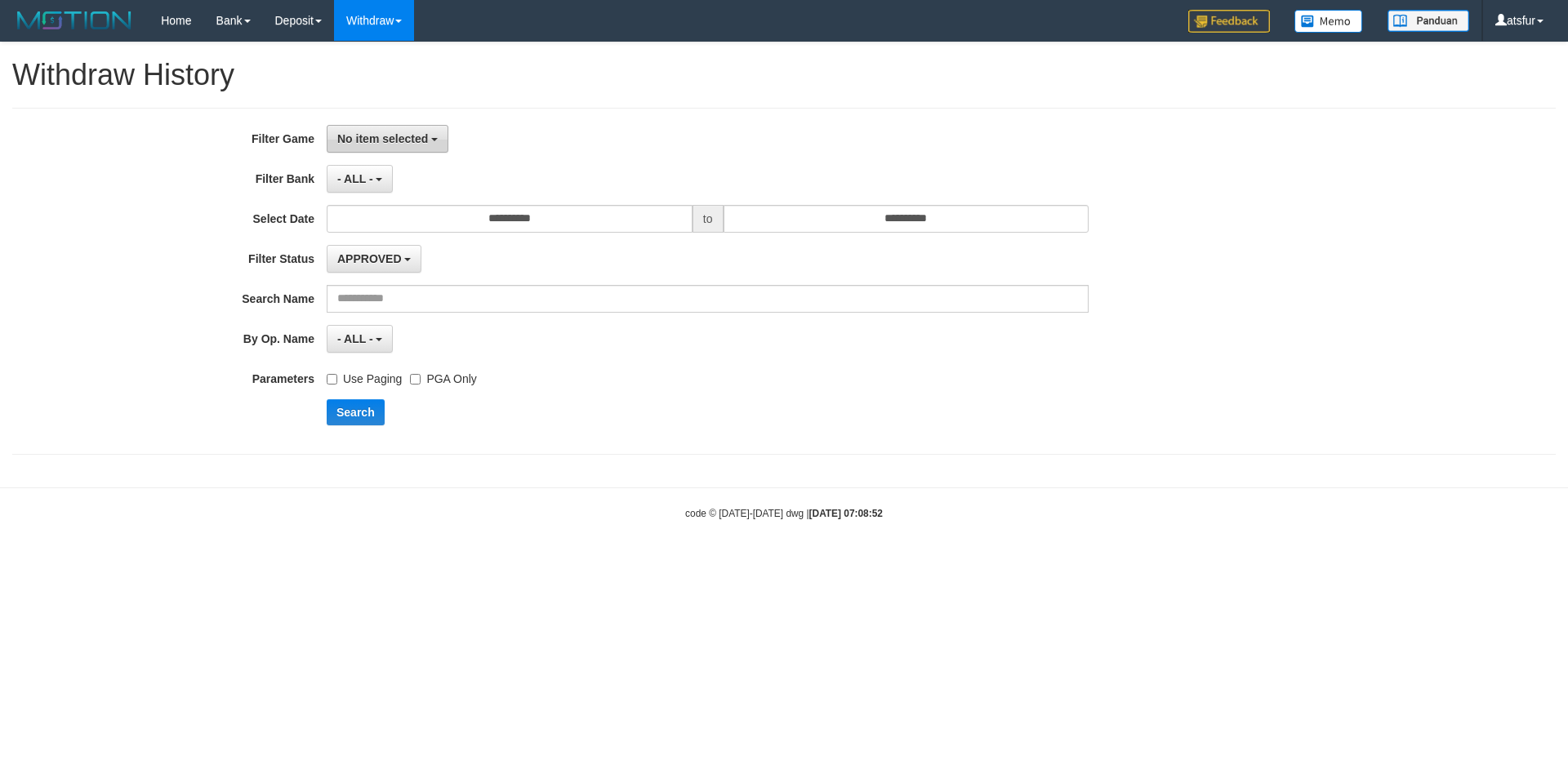
click at [367, 137] on span "No item selected" at bounding box center [383, 139] width 91 height 13
click at [375, 197] on label "SELECT ALL" at bounding box center [432, 200] width 208 height 22
select select "***"
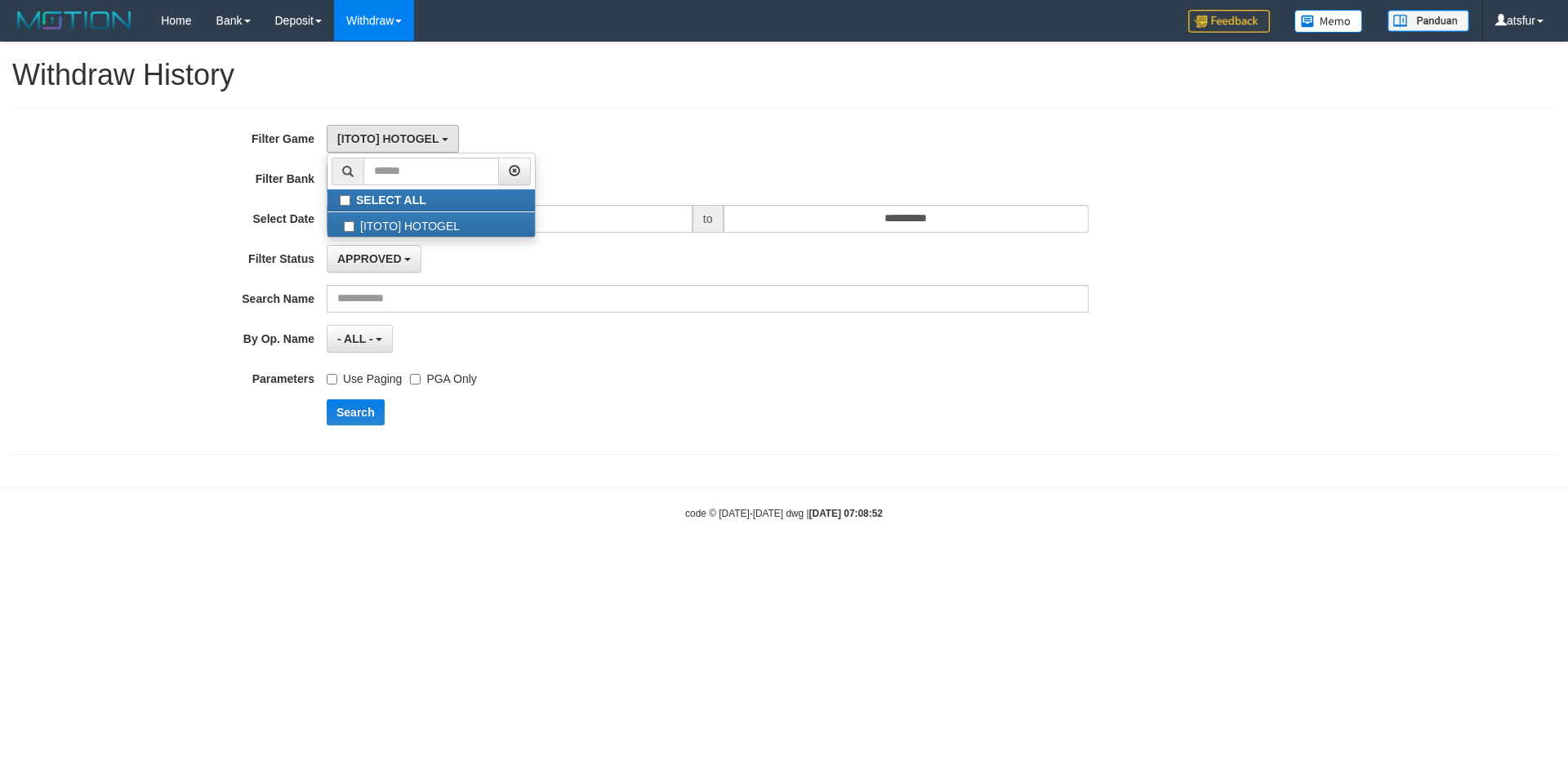
click at [577, 386] on div "Use Paging PGA Only" at bounding box center [708, 376] width 762 height 22
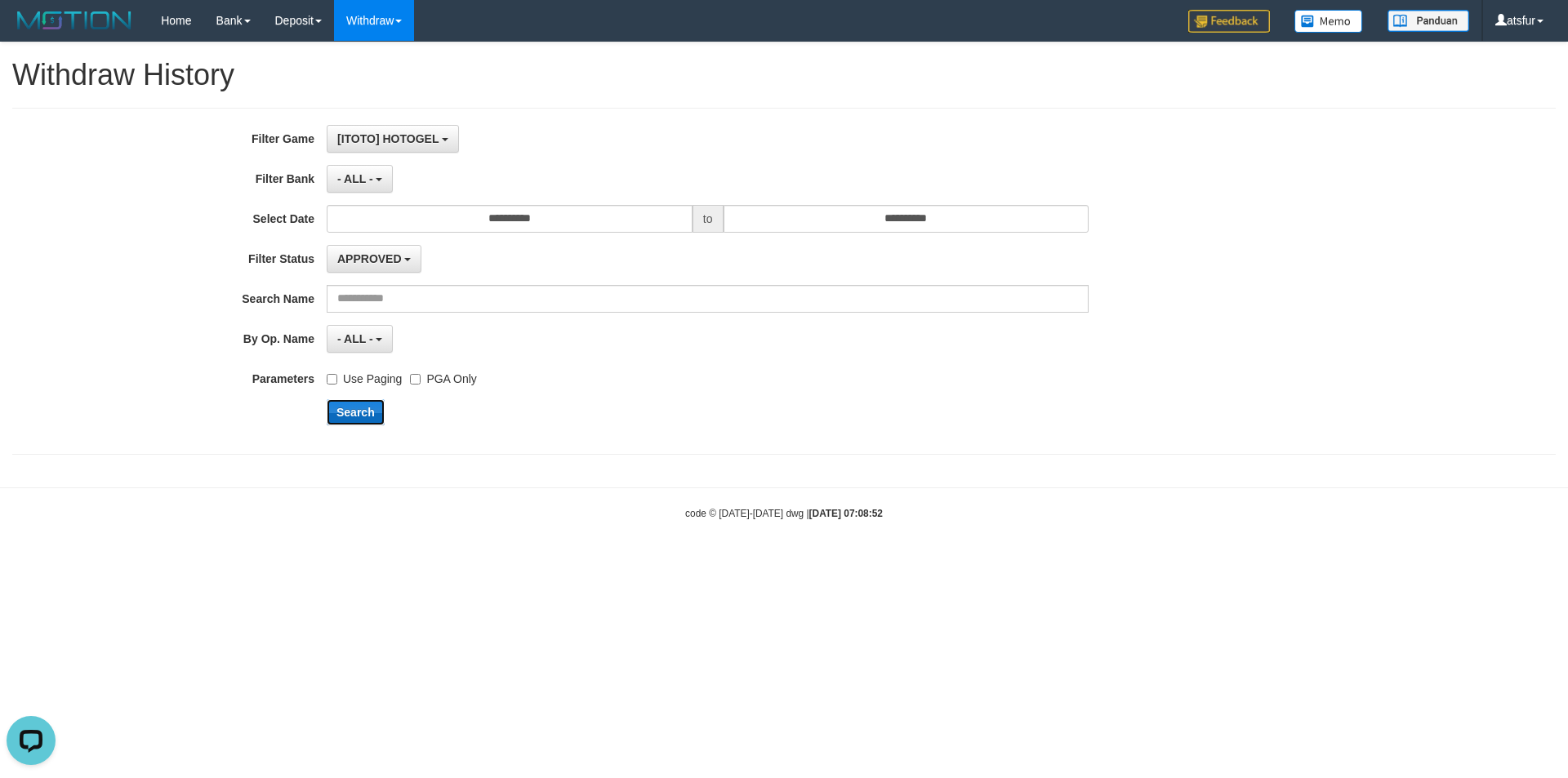
click at [355, 410] on button "Search" at bounding box center [355, 412] width 58 height 26
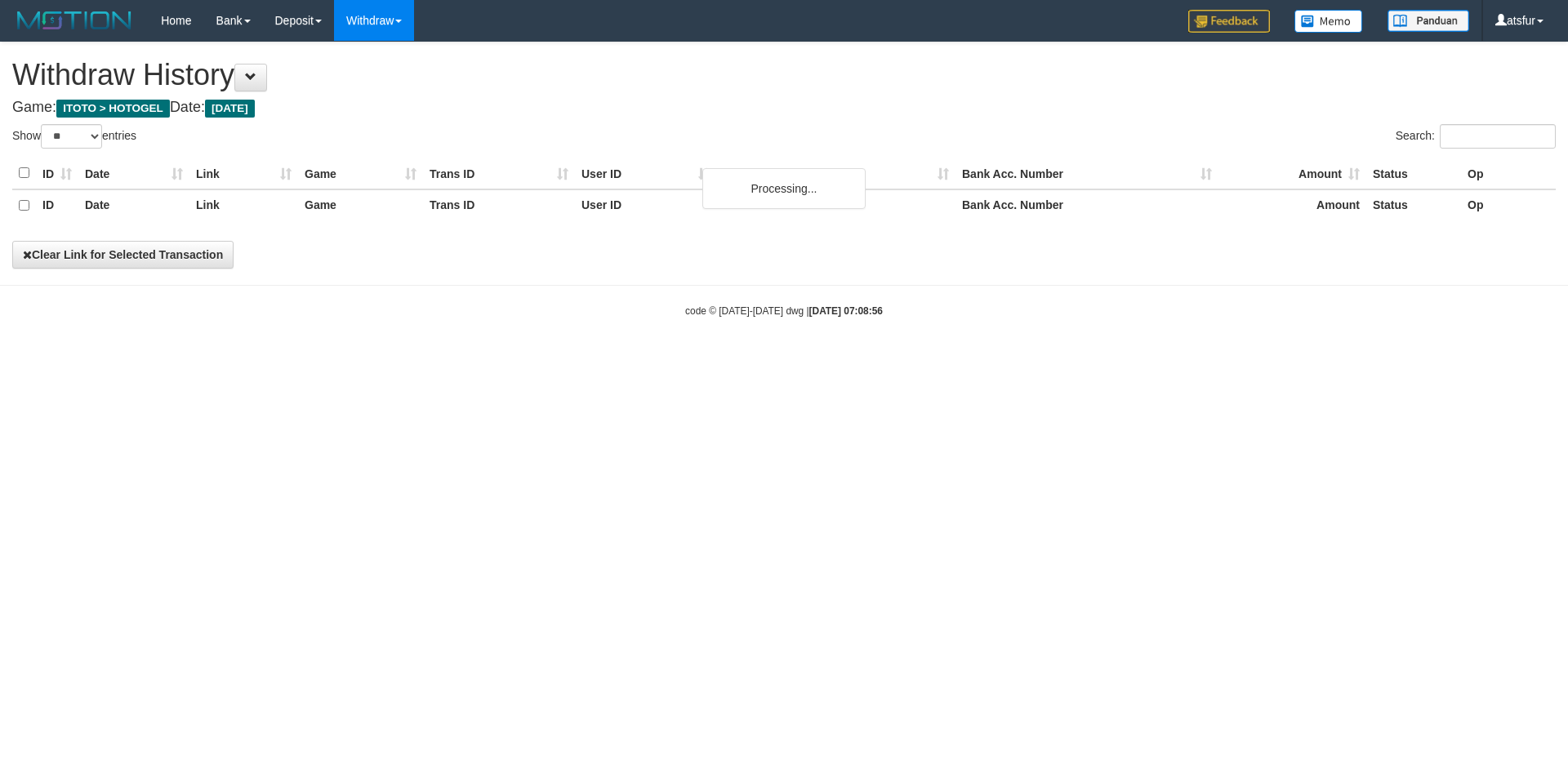
select select "**"
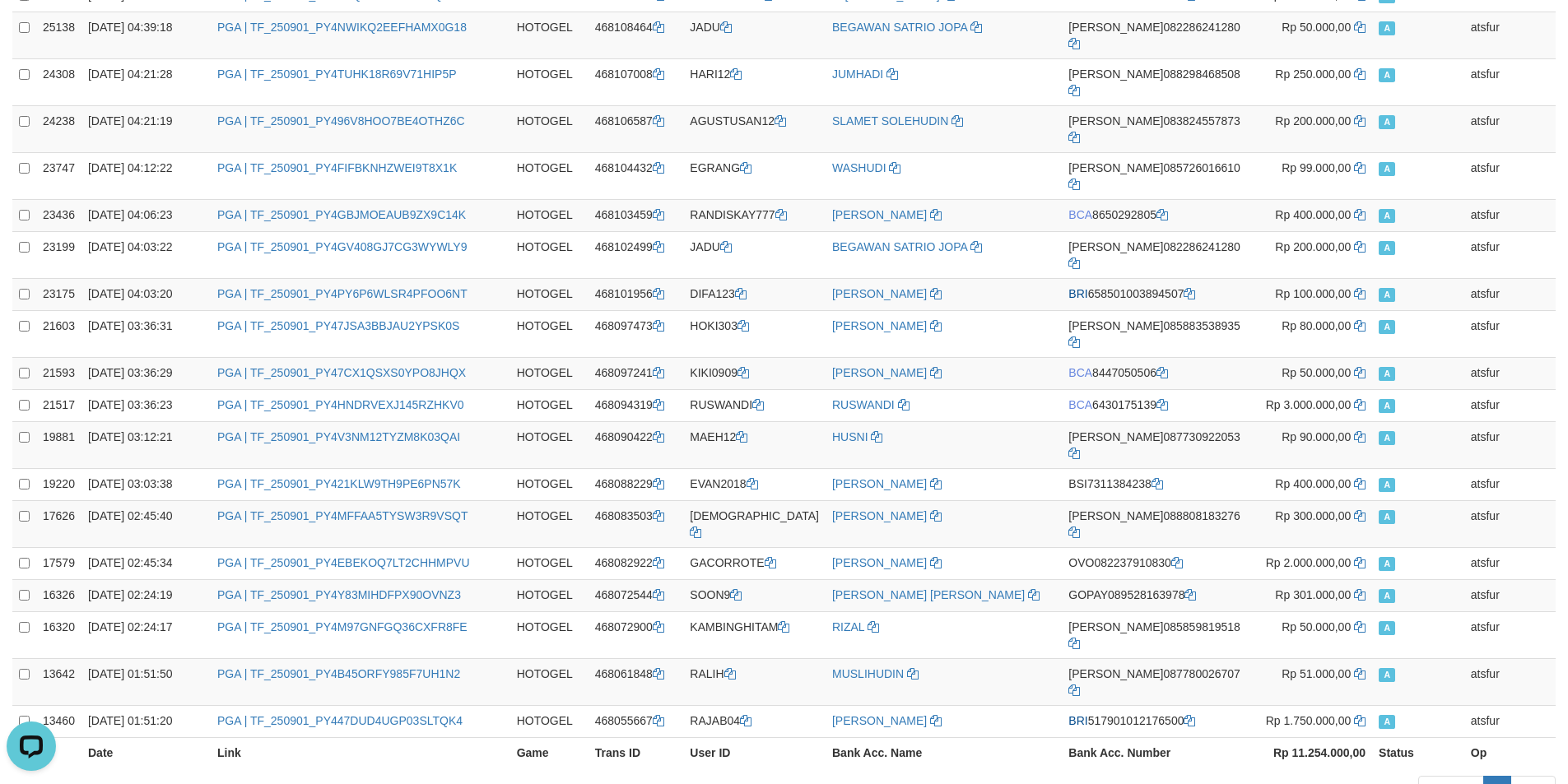
click at [1317, 746] on strong "Rp 11.254.000,00" at bounding box center [1318, 753] width 92 height 13
copy strong "11.254.000,00"
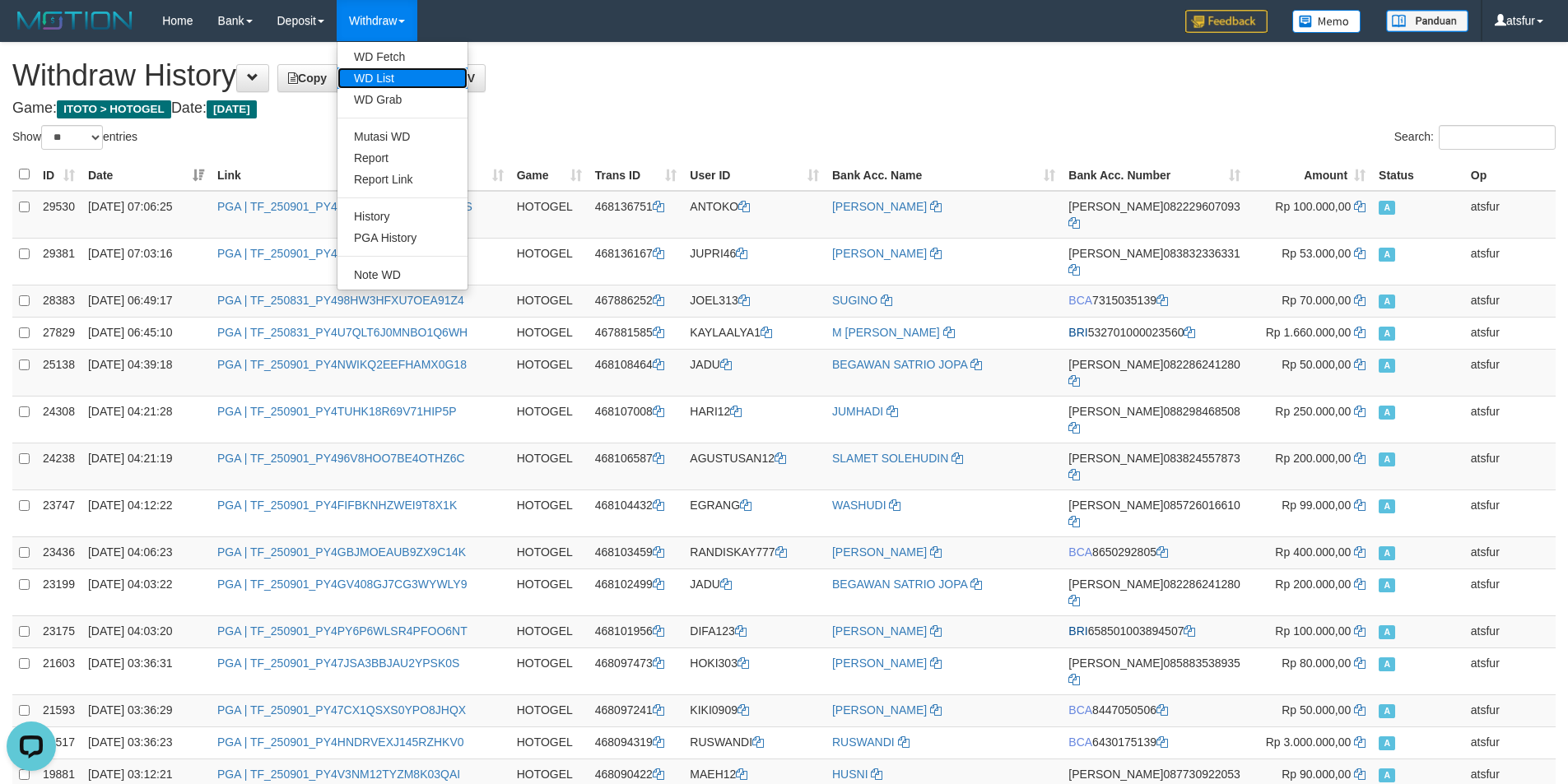
click at [404, 82] on link "WD List" at bounding box center [402, 78] width 130 height 21
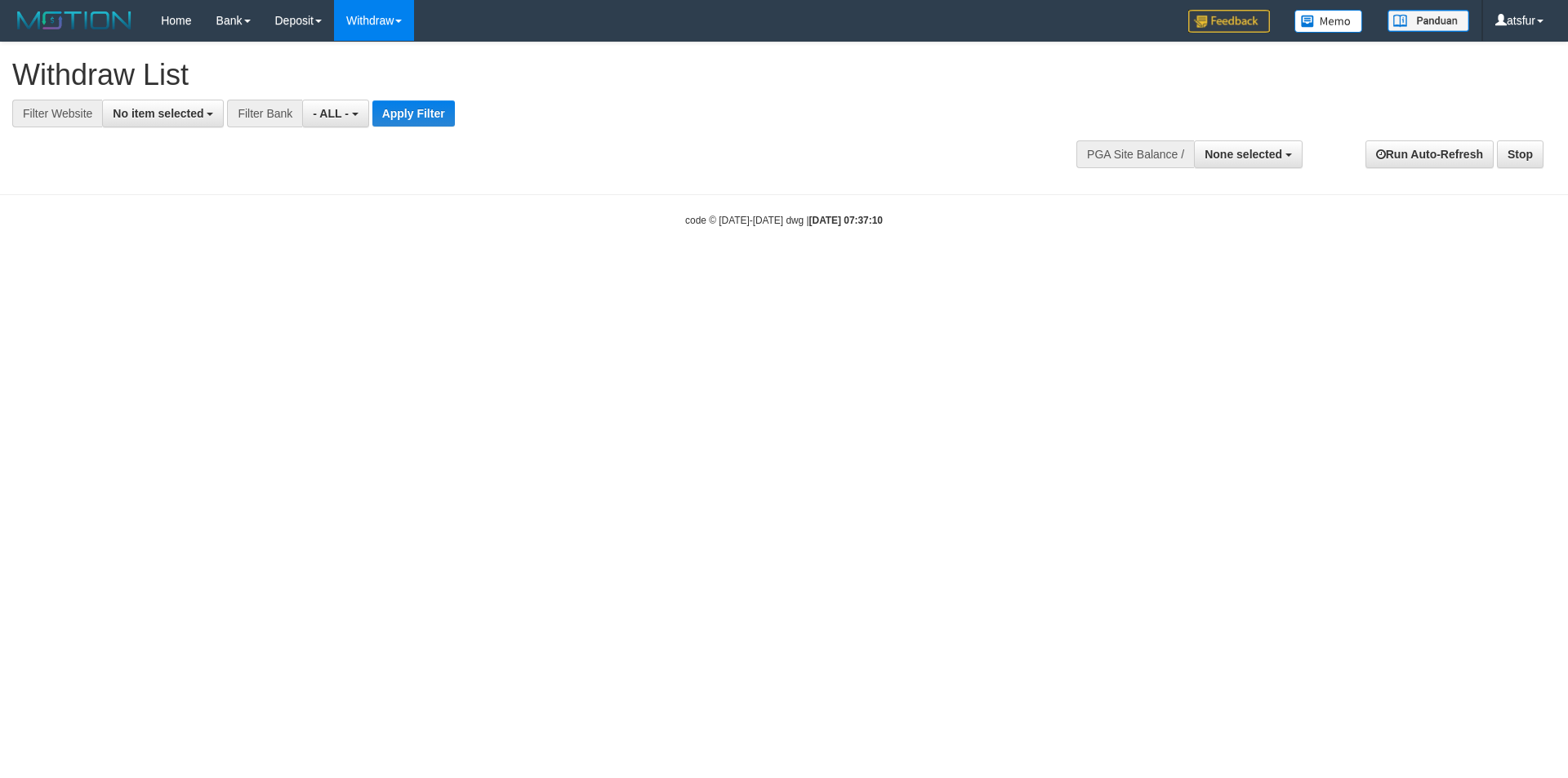
select select
click at [174, 118] on span "No item selected" at bounding box center [158, 113] width 91 height 13
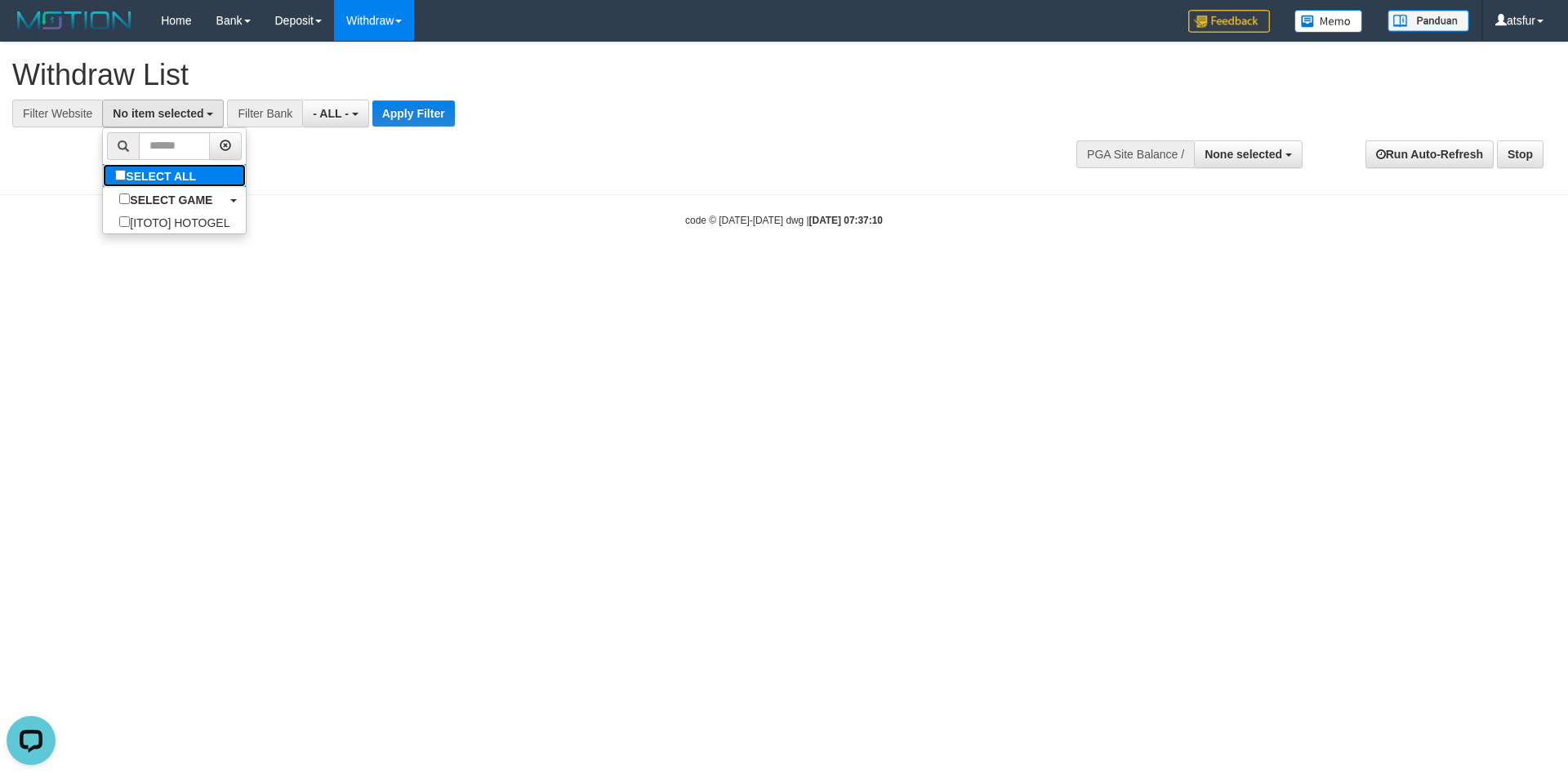
click at [171, 172] on label "SELECT ALL" at bounding box center [157, 176] width 109 height 23
select select "***"
drag, startPoint x: 375, startPoint y: 256, endPoint x: 440, endPoint y: 143, distance: 130.4
click at [379, 252] on body "Toggle navigation Home Bank Account List Load By Website Group [ITOTO] HOTOGEL …" at bounding box center [784, 134] width 1568 height 269
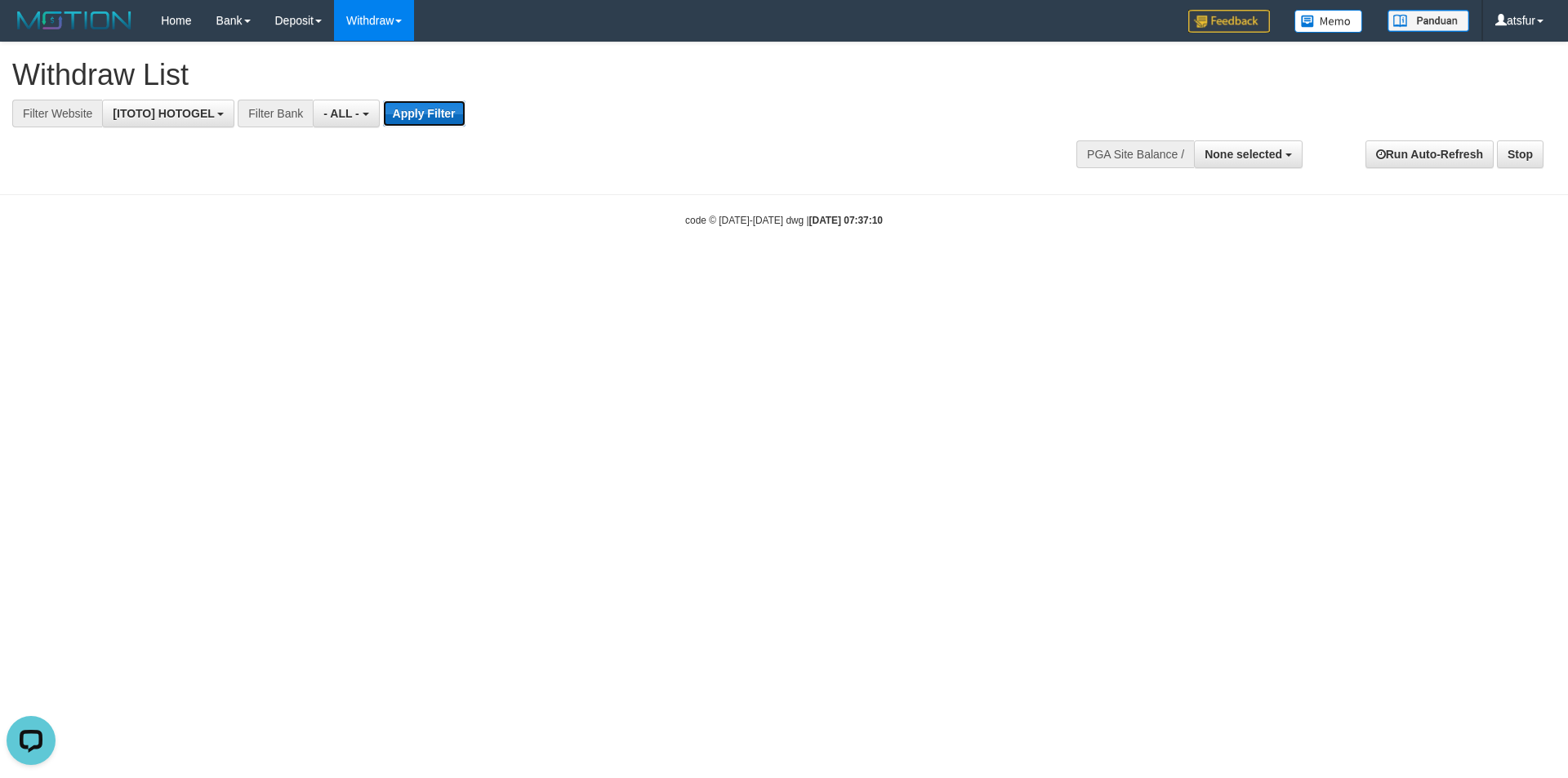
click at [421, 109] on button "Apply Filter" at bounding box center [424, 113] width 83 height 26
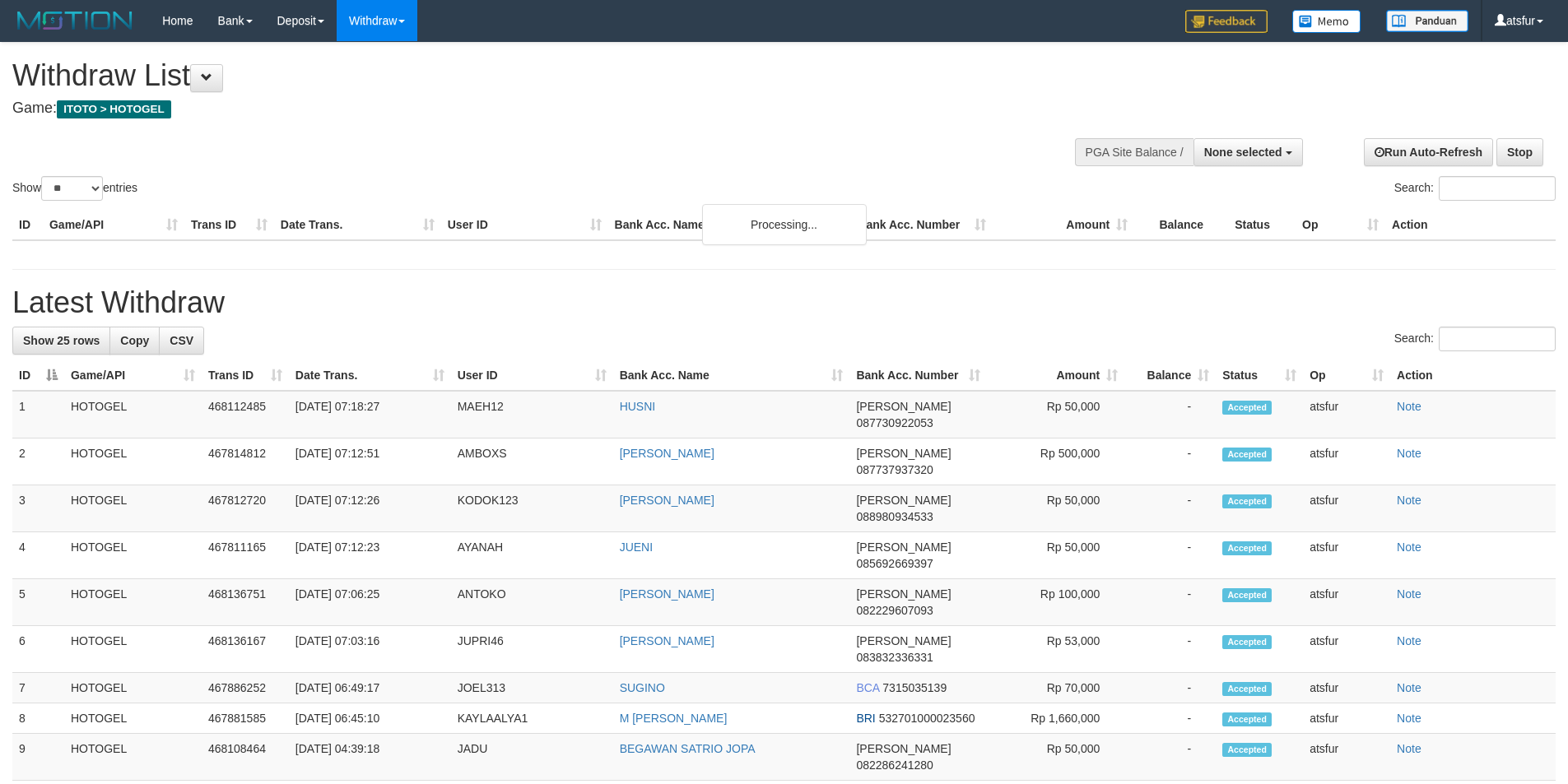
select select
select select "**"
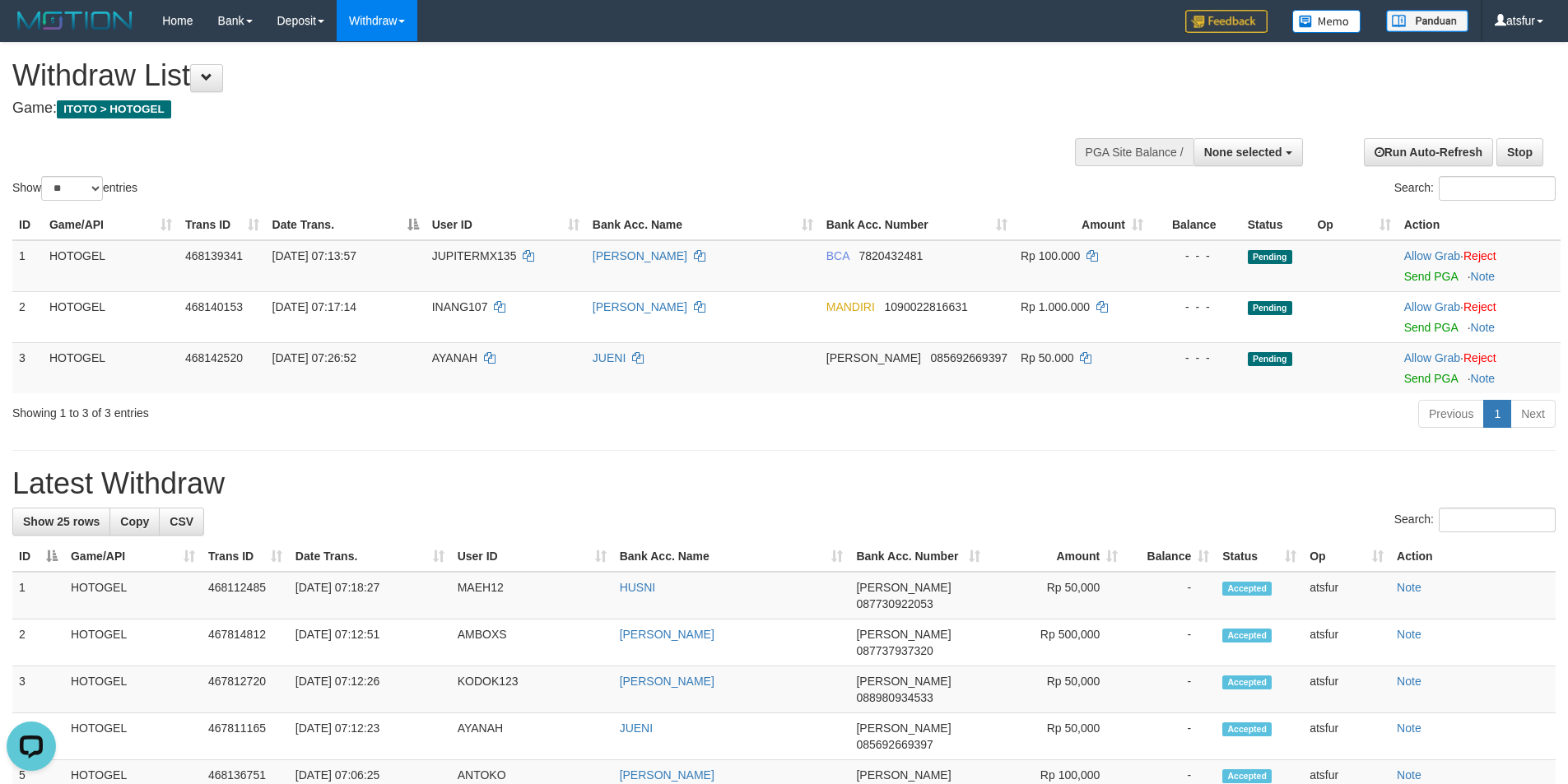
click at [1421, 279] on link "Send PGA" at bounding box center [1431, 277] width 54 height 13
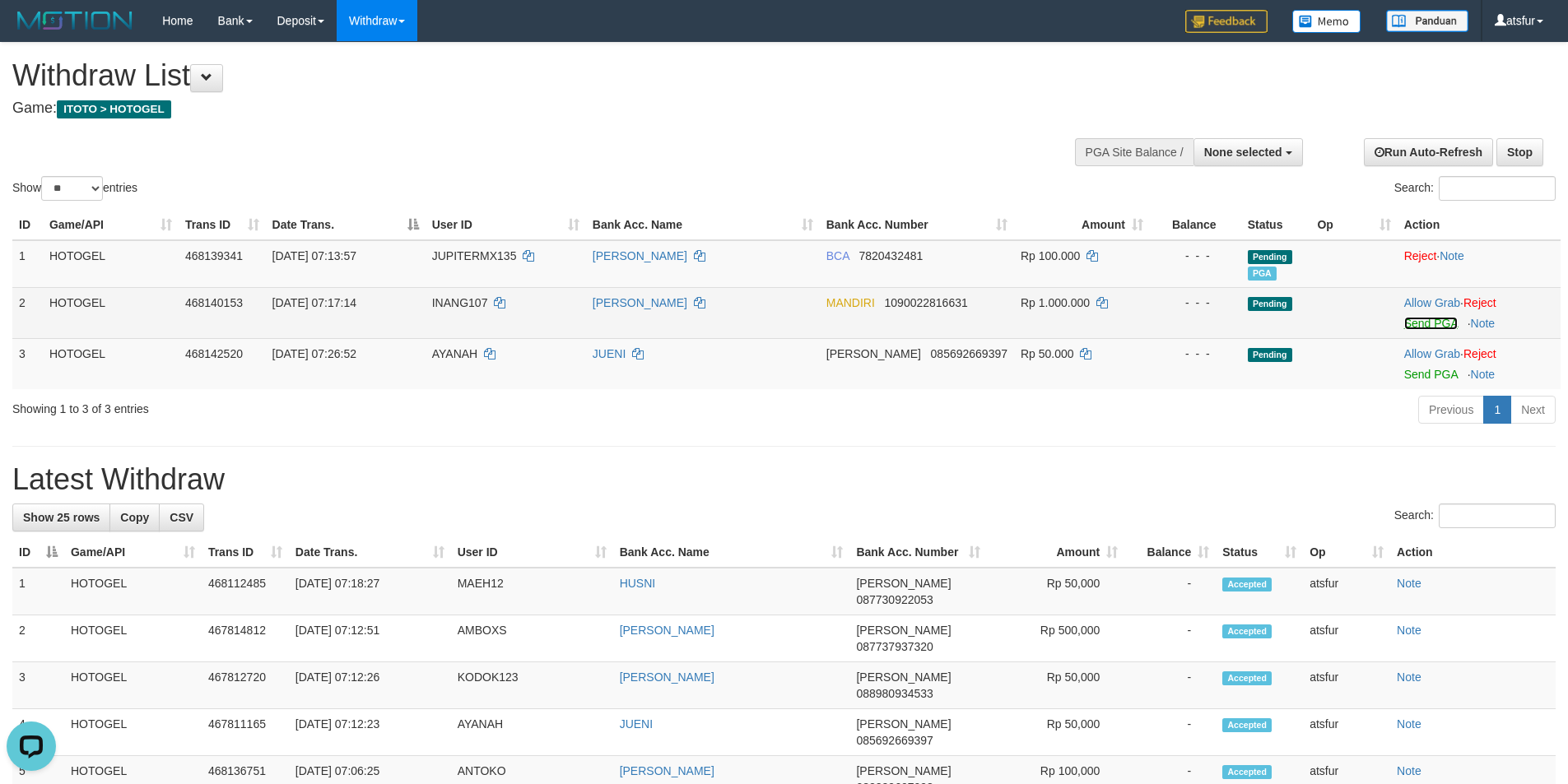
click at [1435, 327] on link "Send PGA" at bounding box center [1431, 323] width 54 height 13
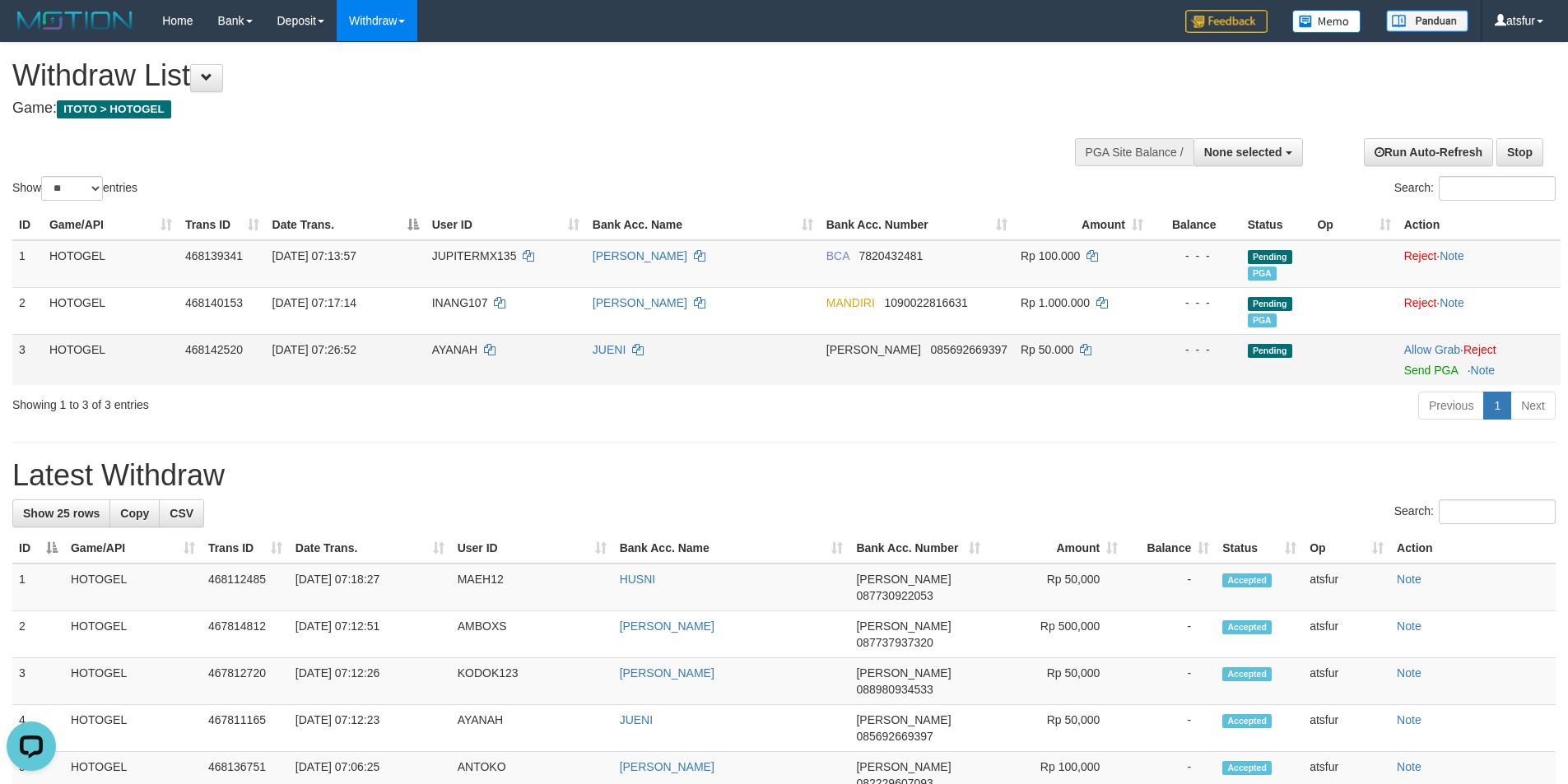
click at [1433, 377] on td "Allow Grab · Reject Send PGA · Note" at bounding box center [1479, 359] width 163 height 51
click at [1433, 368] on link "Send PGA" at bounding box center [1431, 370] width 54 height 13
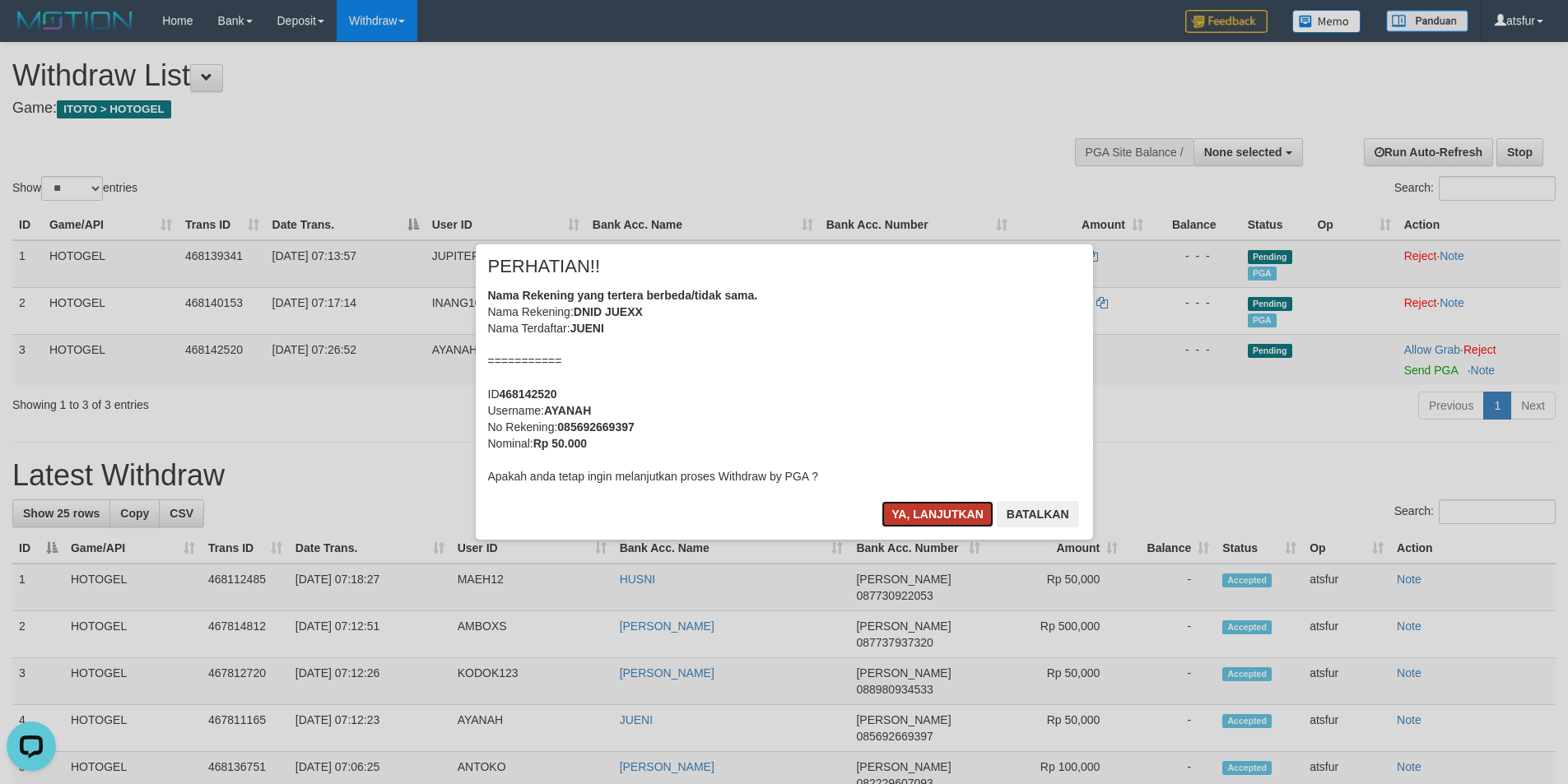
drag, startPoint x: 948, startPoint y: 516, endPoint x: 566, endPoint y: 459, distance: 386.2
click at [947, 516] on button "Ya, lanjutkan" at bounding box center [937, 514] width 112 height 26
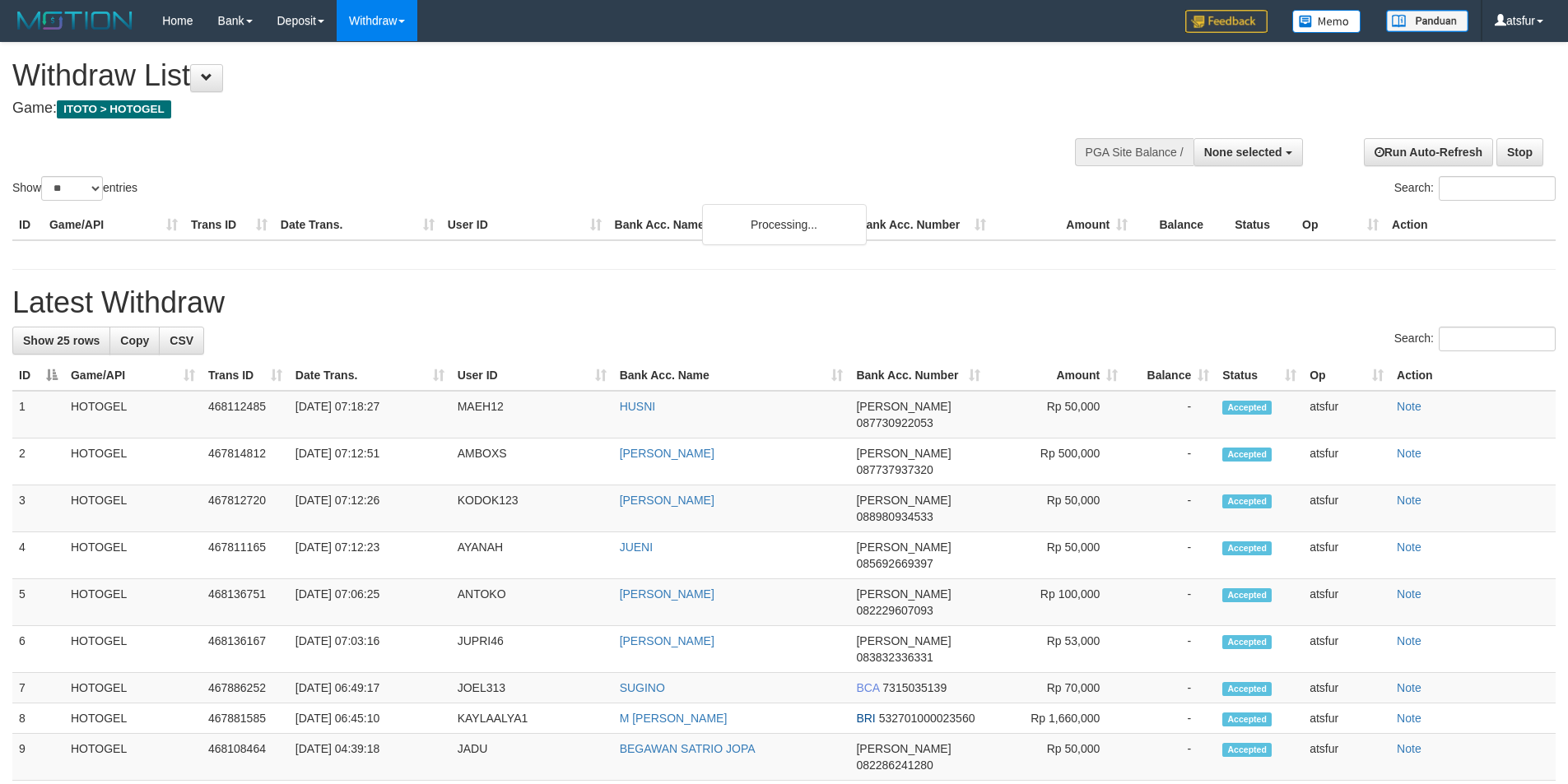
select select
select select "**"
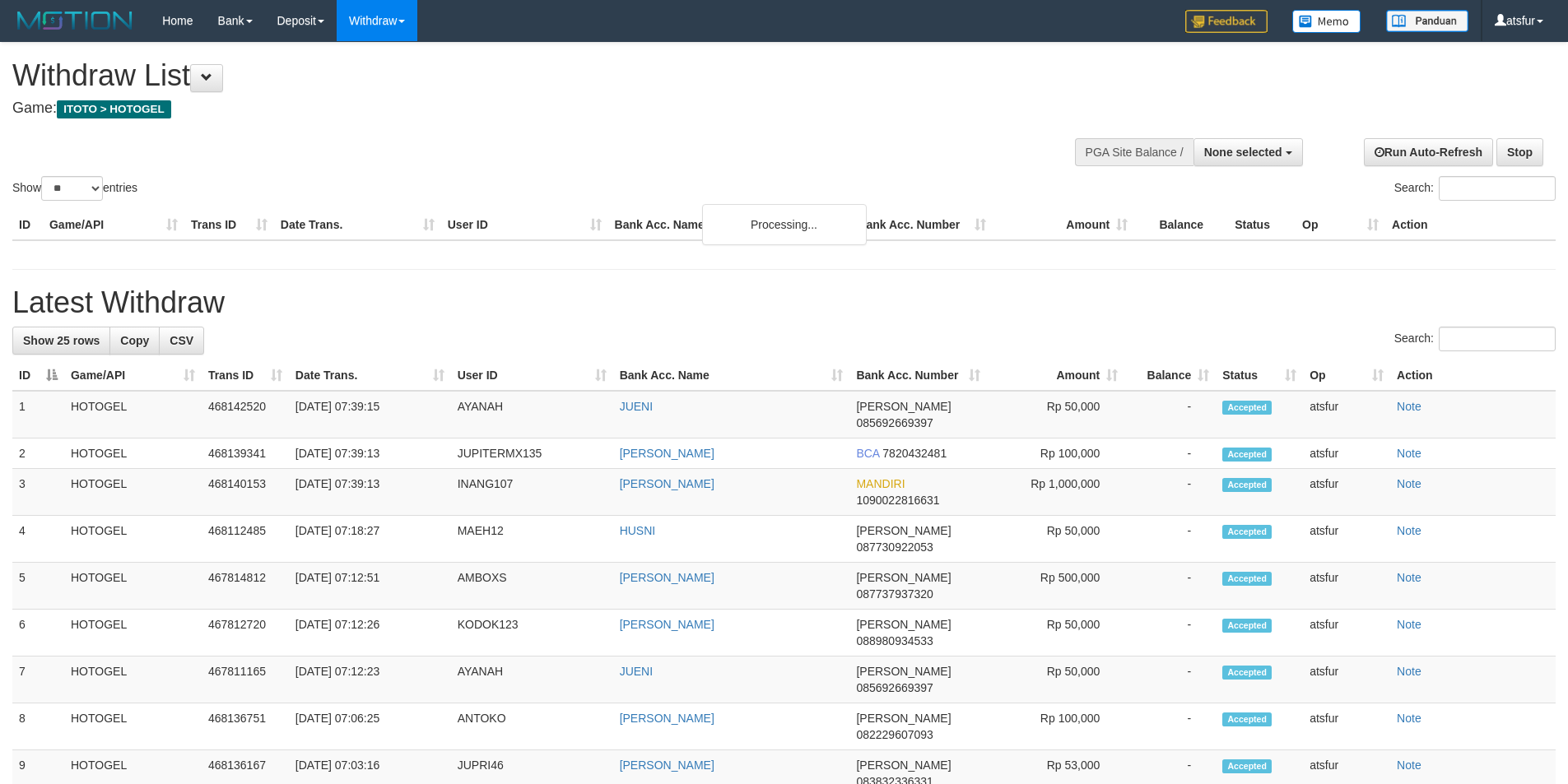
select select
select select "**"
select select
select select "**"
select select
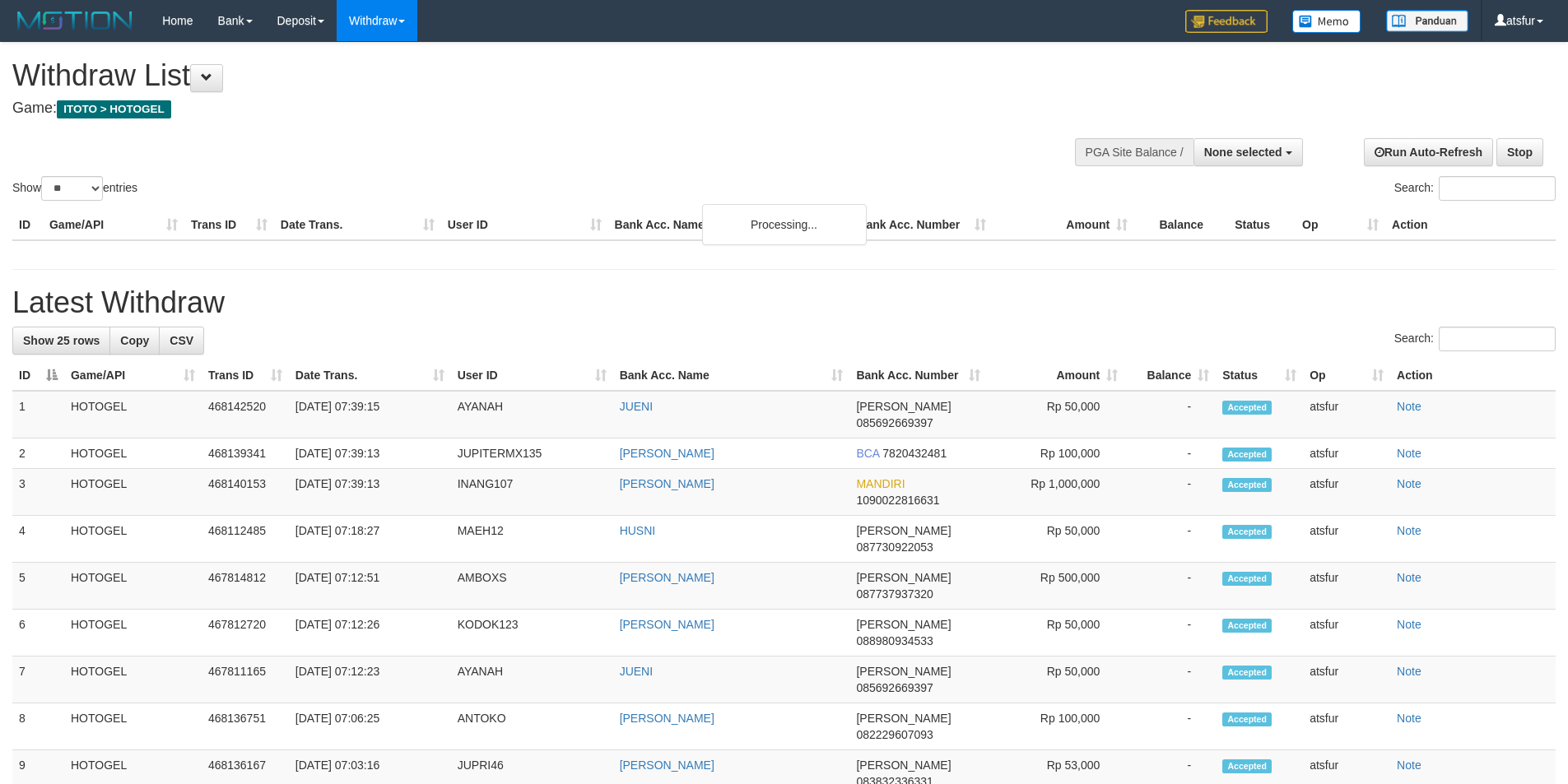
select select "**"
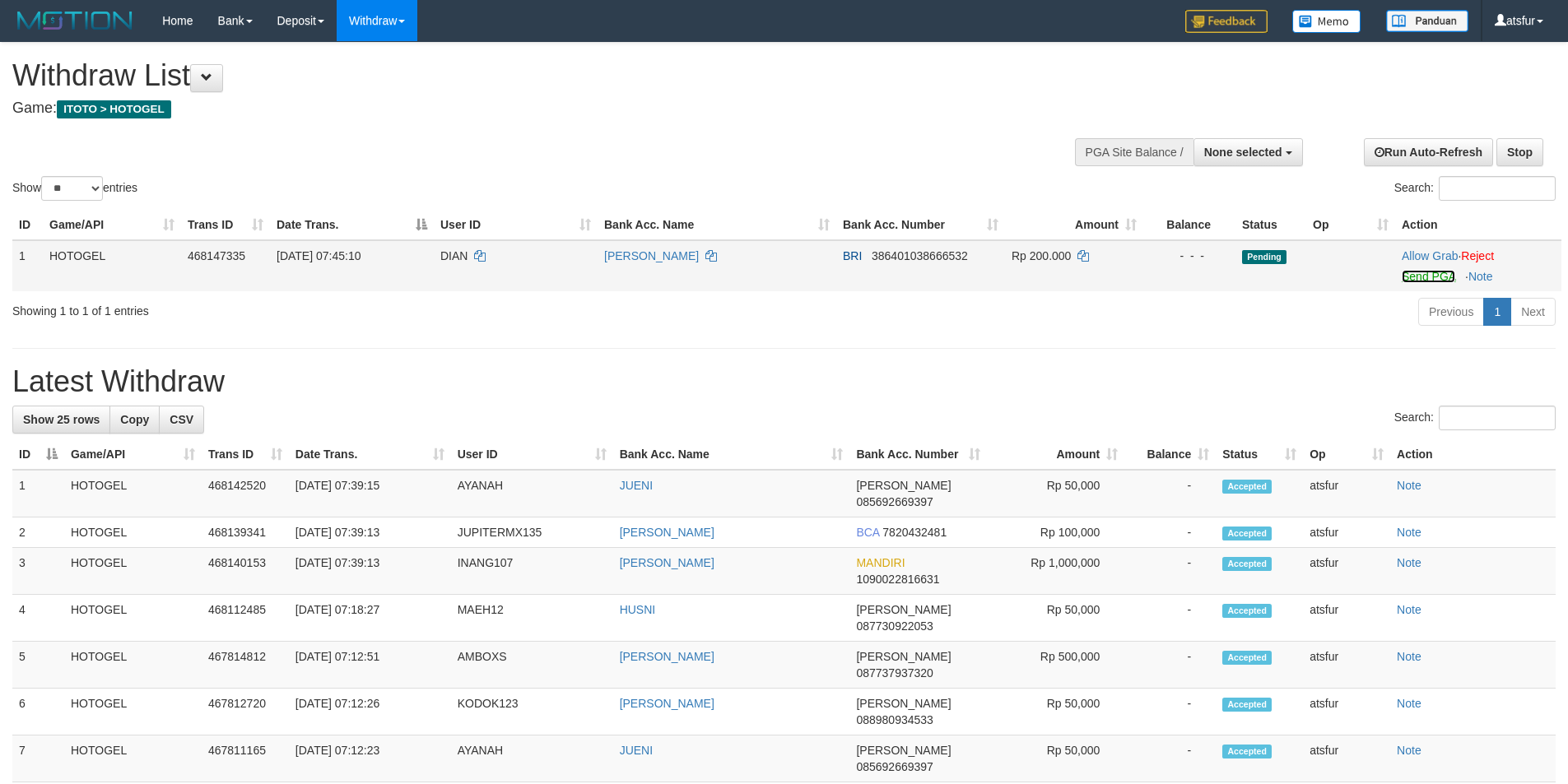
click at [1432, 280] on link "Send PGA" at bounding box center [1428, 277] width 54 height 13
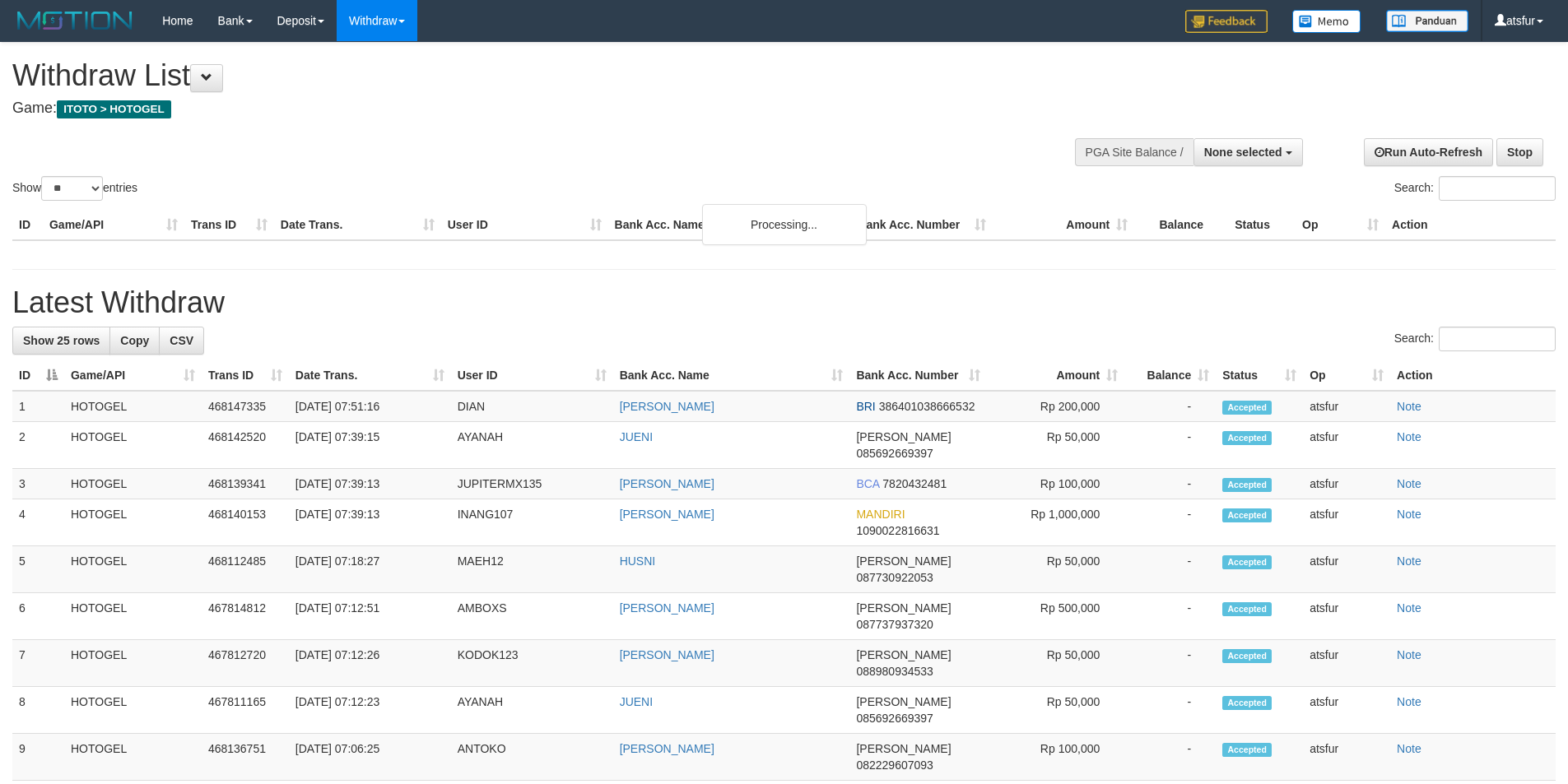
select select
select select "**"
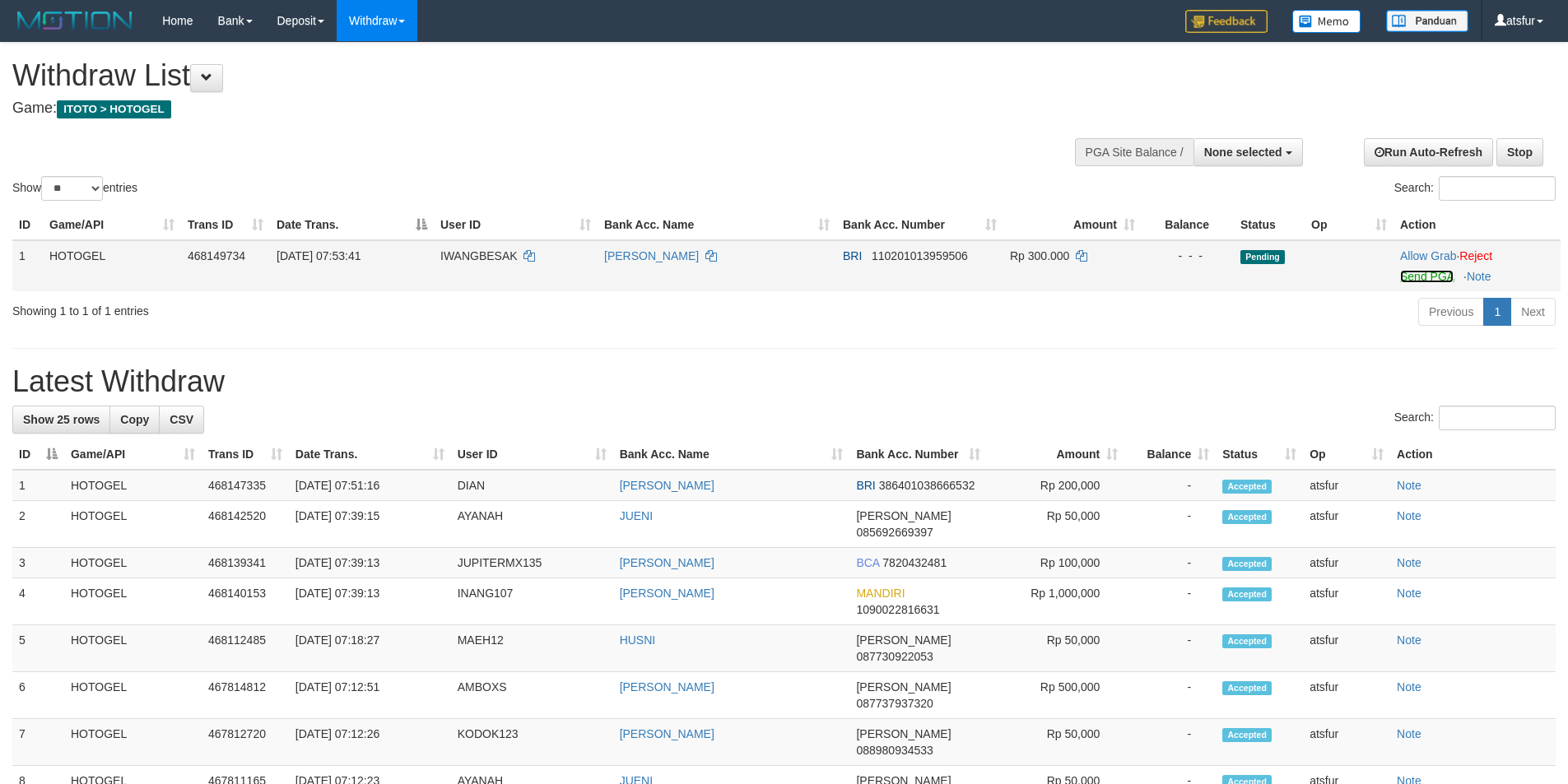
click at [1417, 276] on link "Send PGA" at bounding box center [1427, 277] width 54 height 13
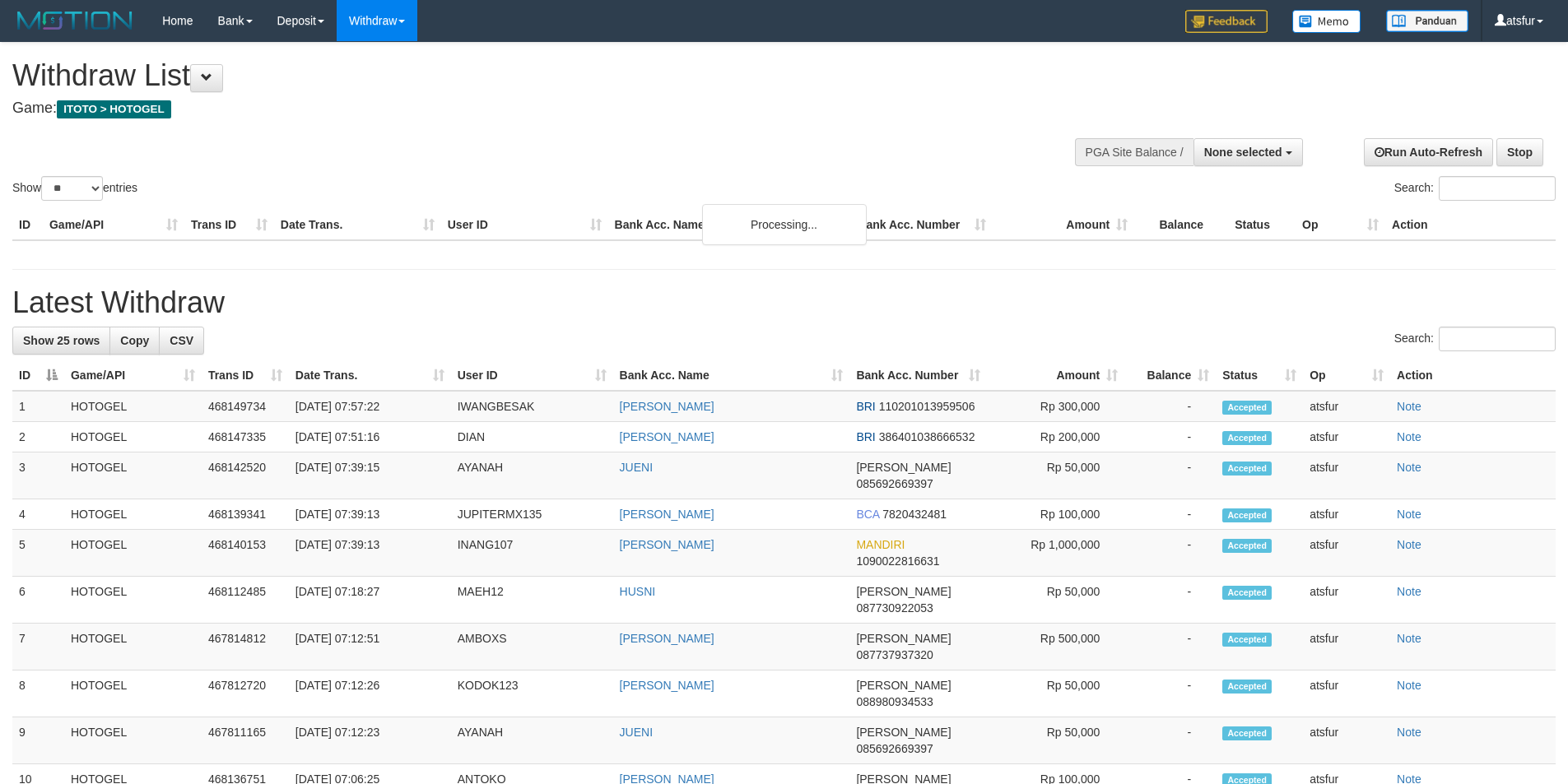
select select
select select "**"
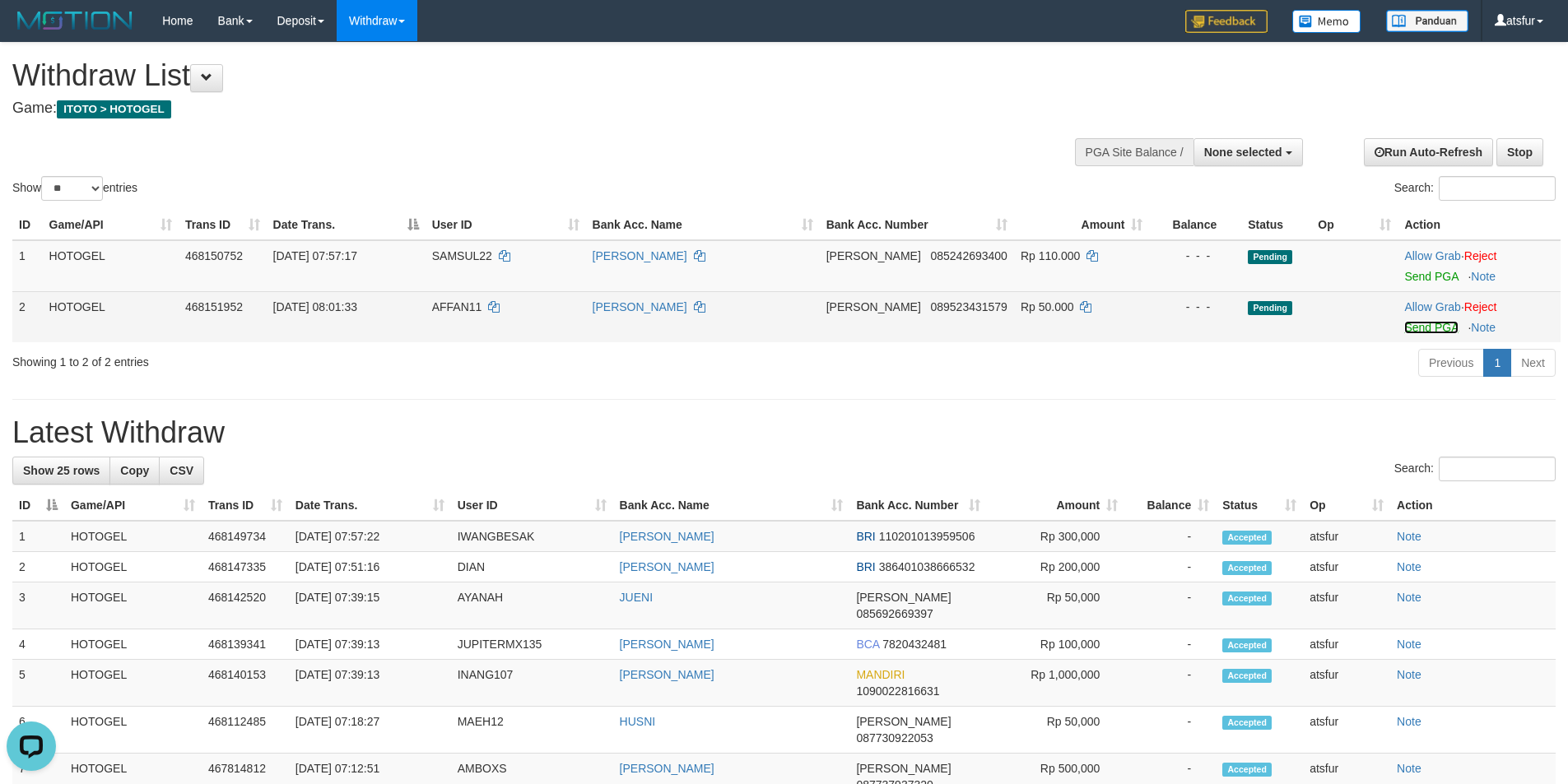
click at [1426, 324] on link "Send PGA" at bounding box center [1431, 328] width 54 height 13
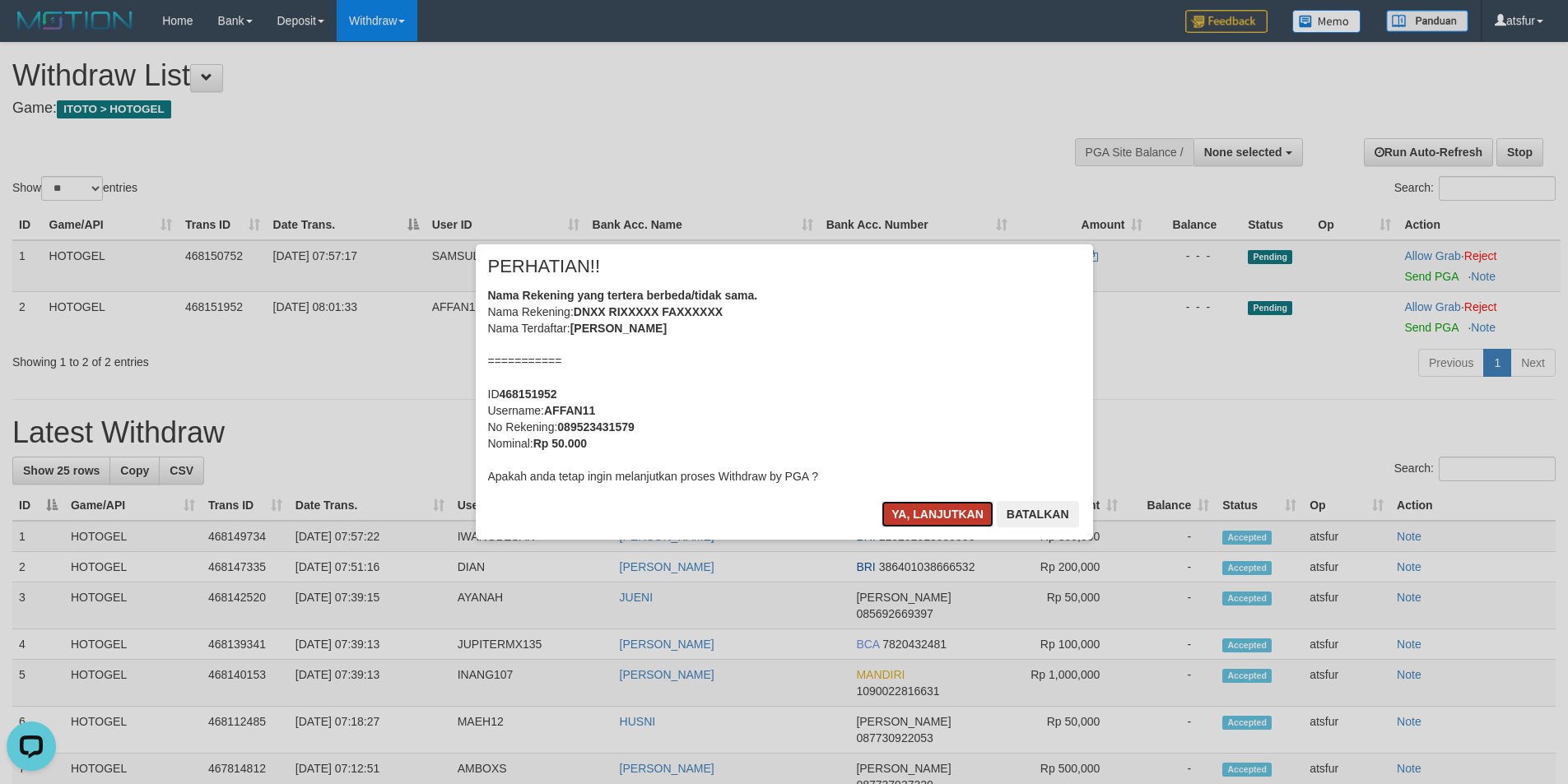
click at [917, 516] on button "Ya, lanjutkan" at bounding box center [937, 514] width 112 height 26
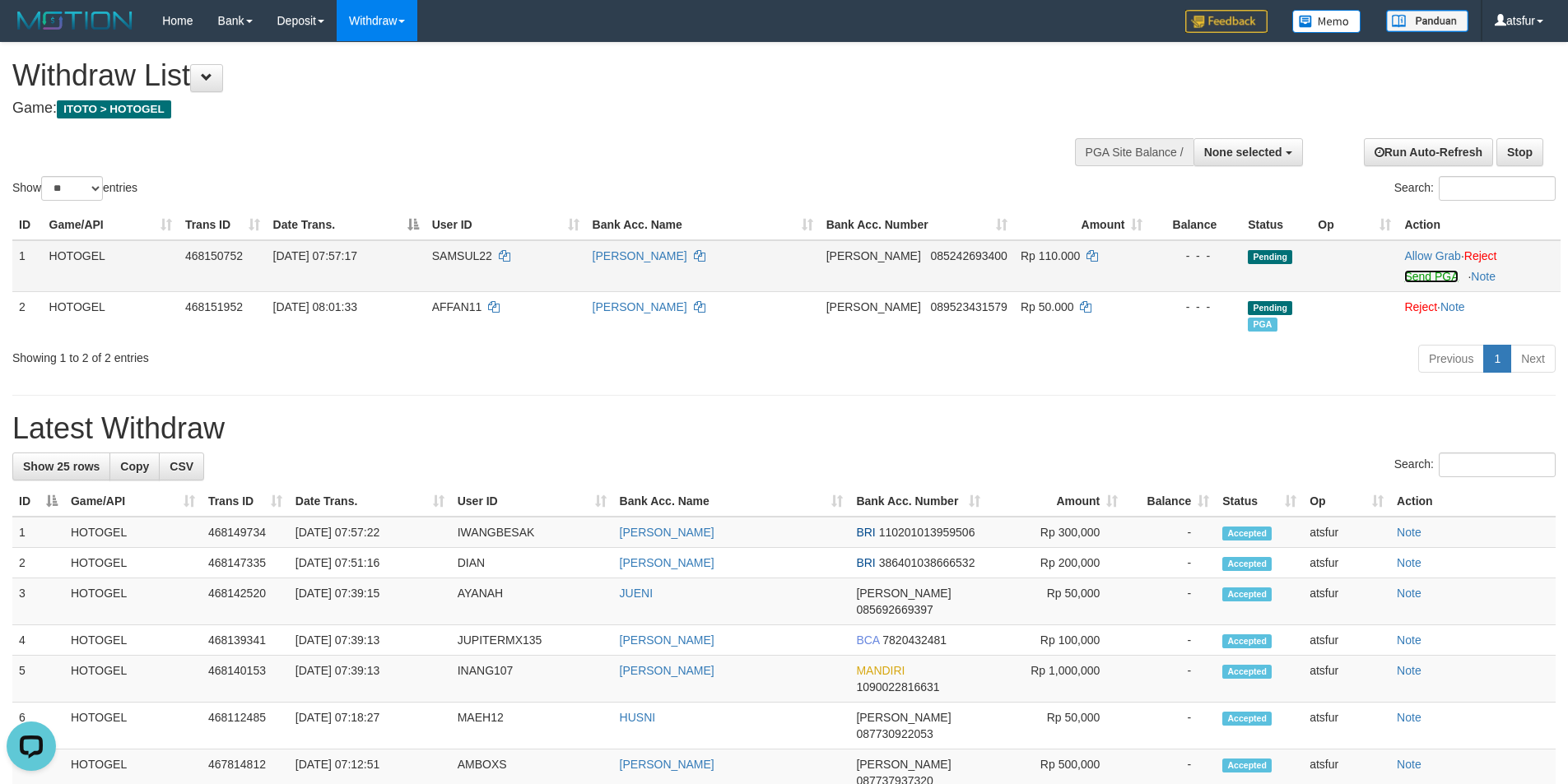
click at [1428, 275] on link "Send PGA" at bounding box center [1431, 277] width 54 height 13
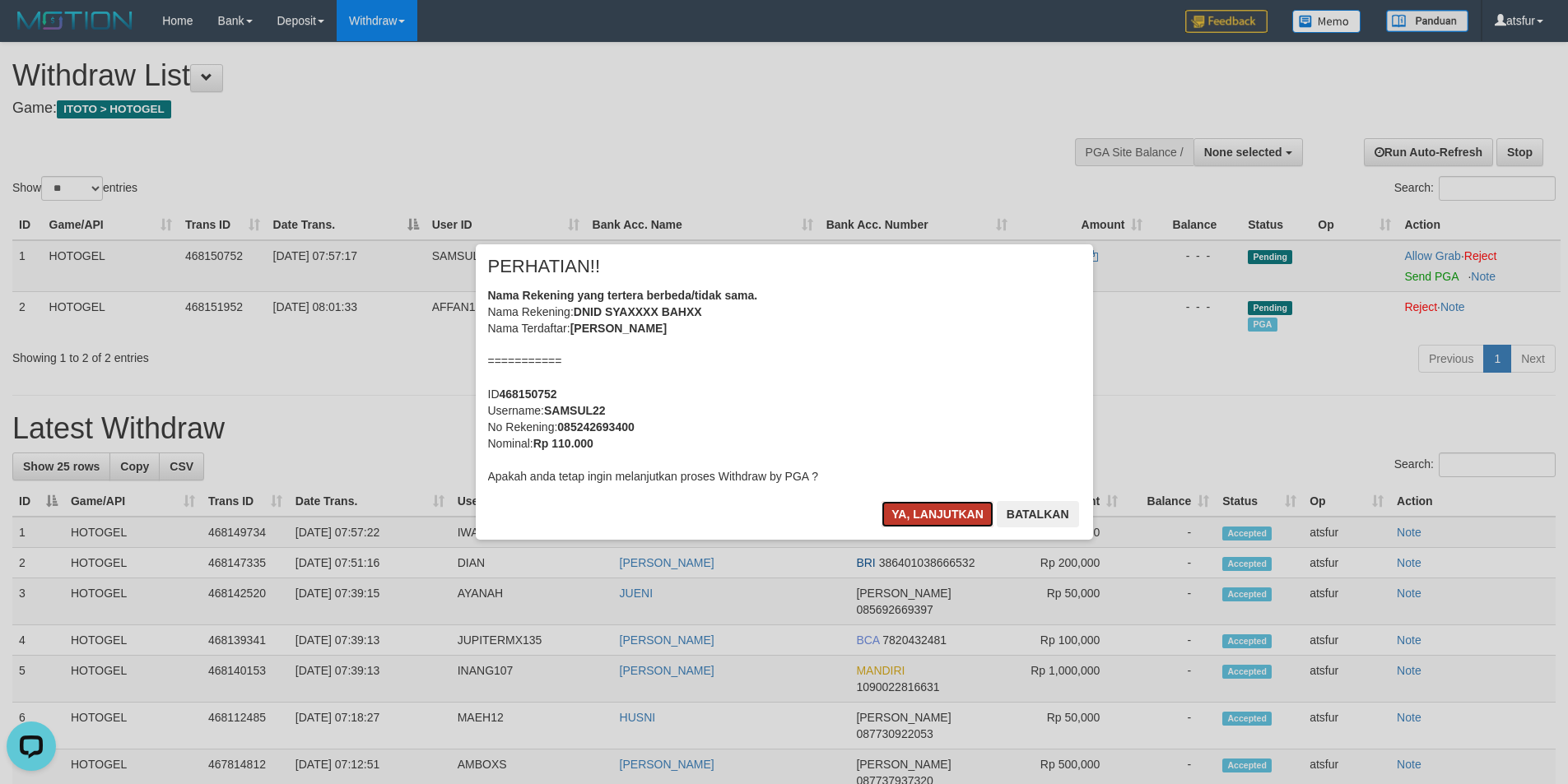
click at [924, 511] on button "Ya, lanjutkan" at bounding box center [937, 514] width 112 height 26
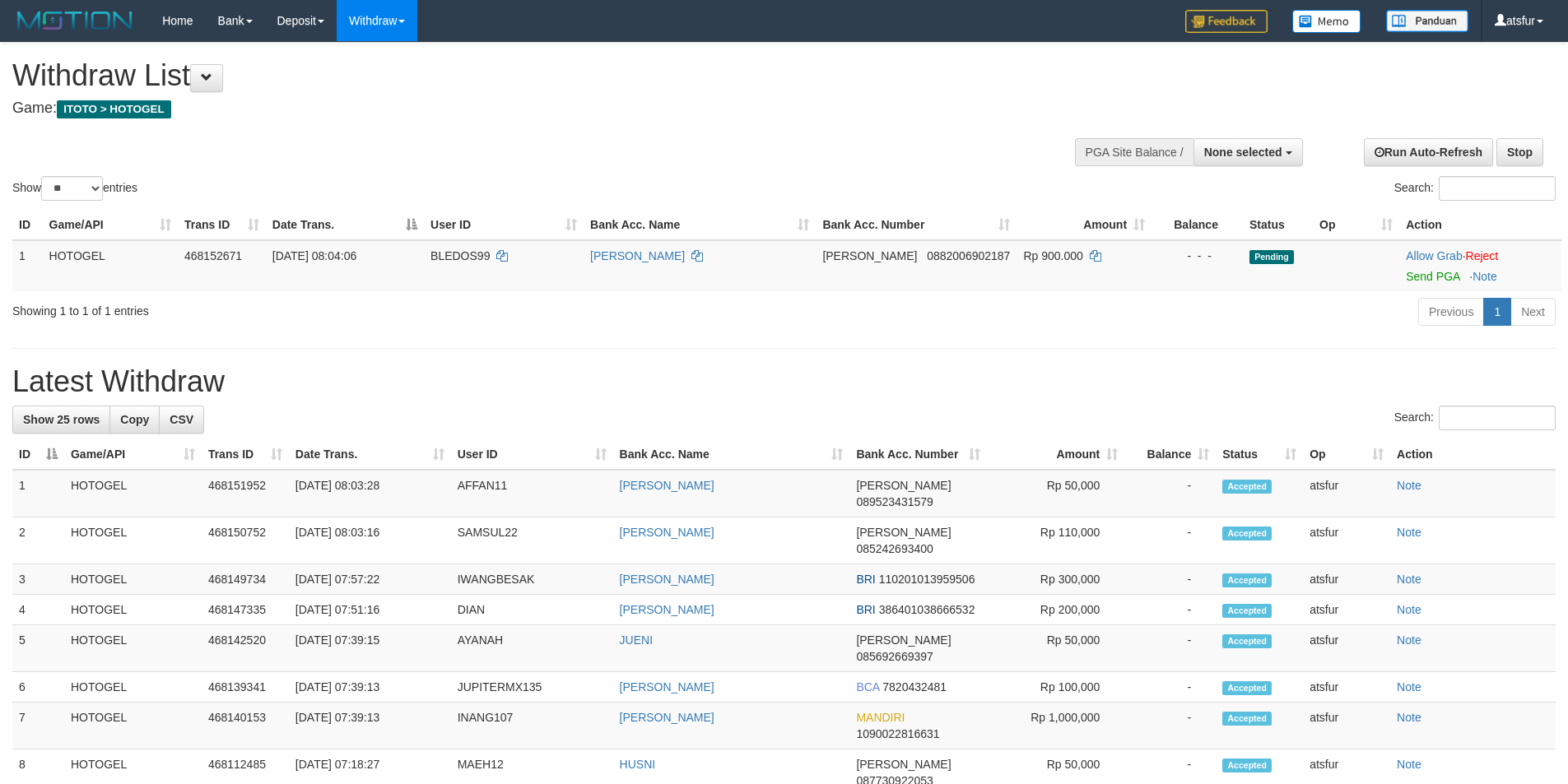
select select
select select "**"
click at [1427, 277] on link "Send PGA" at bounding box center [1433, 277] width 54 height 13
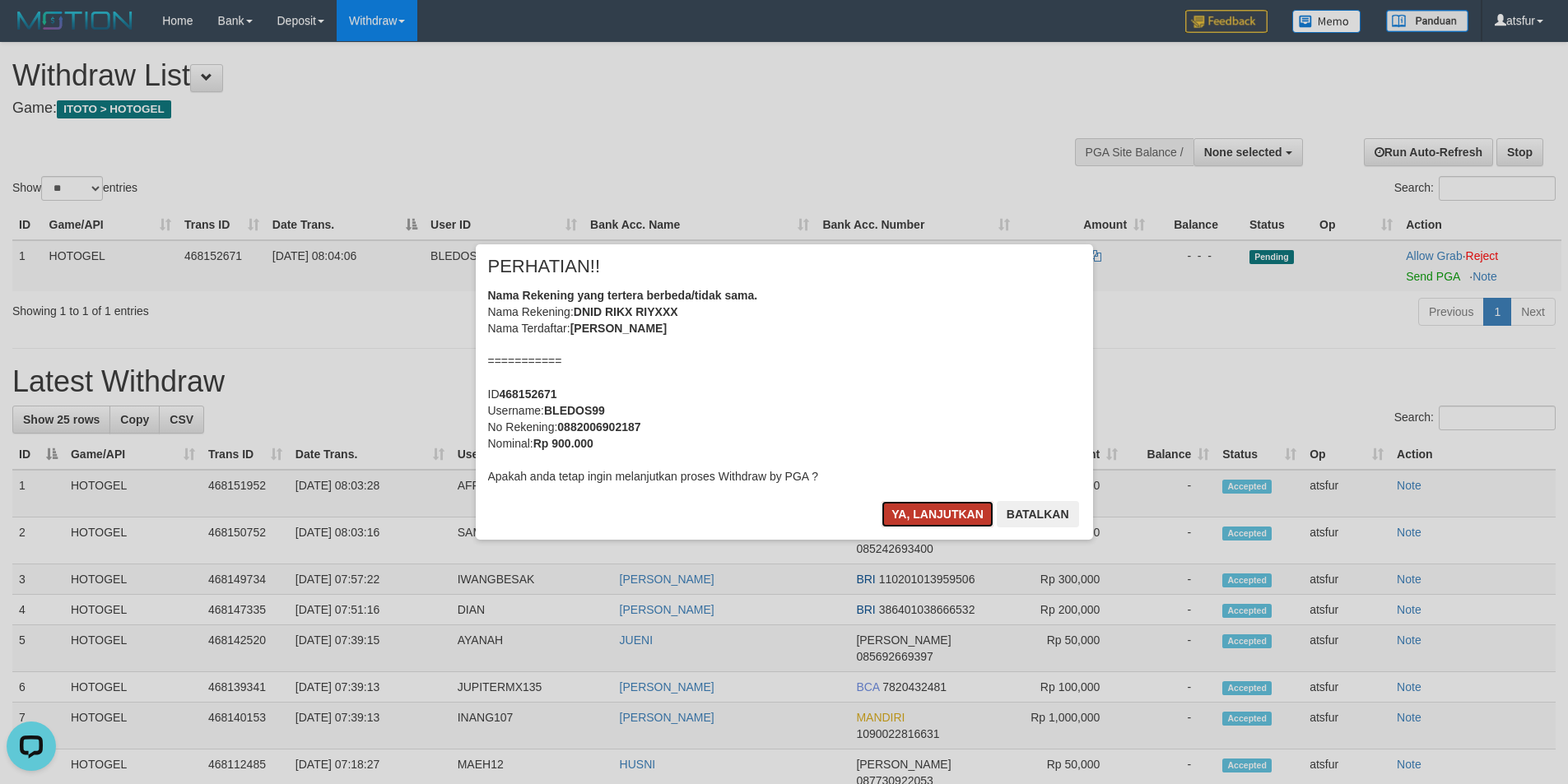
click at [934, 513] on button "Ya, lanjutkan" at bounding box center [937, 514] width 112 height 26
